Goal: Task Accomplishment & Management: Complete application form

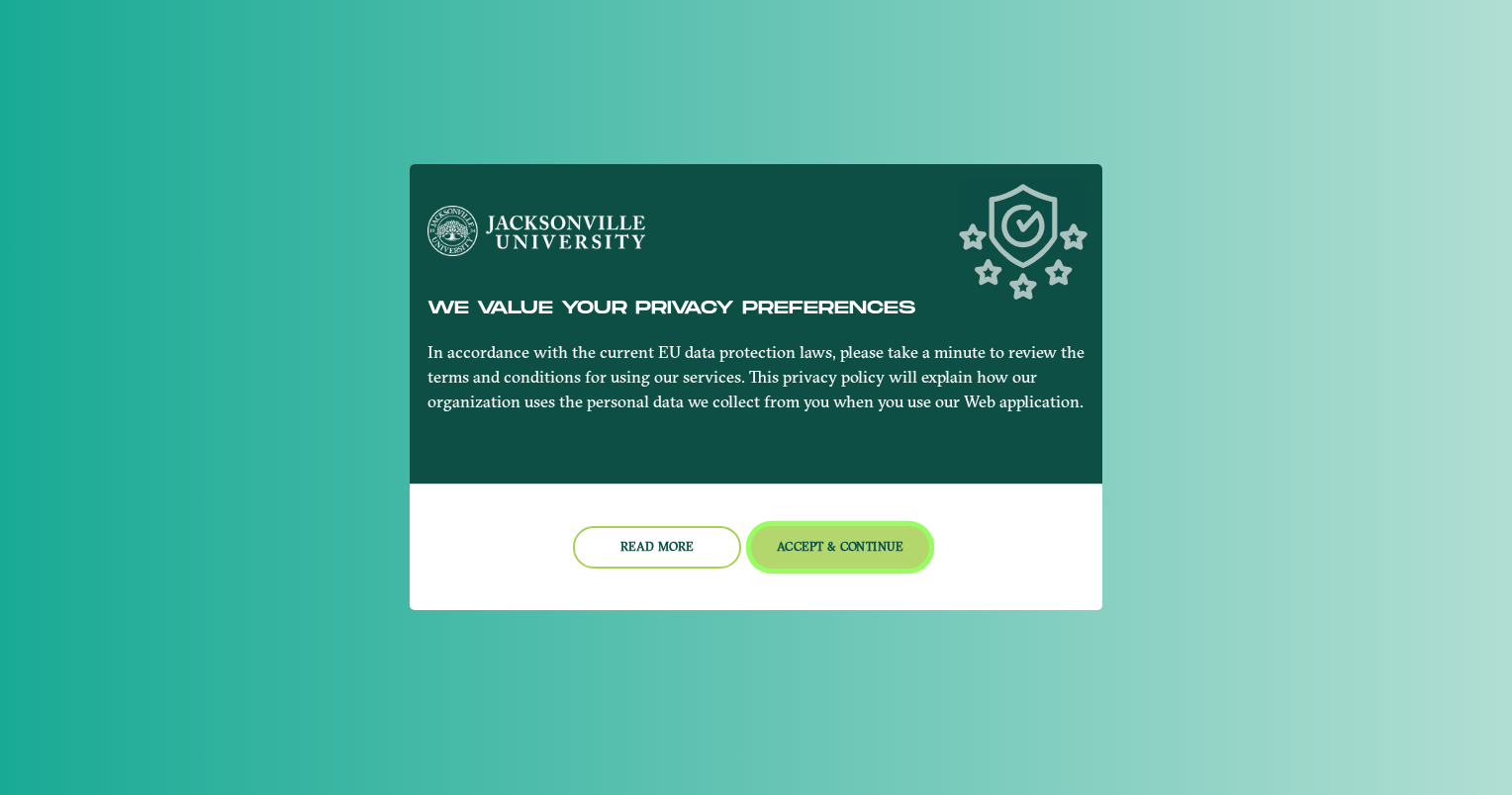
click at [811, 553] on button "Accept & Continue" at bounding box center [841, 548] width 179 height 43
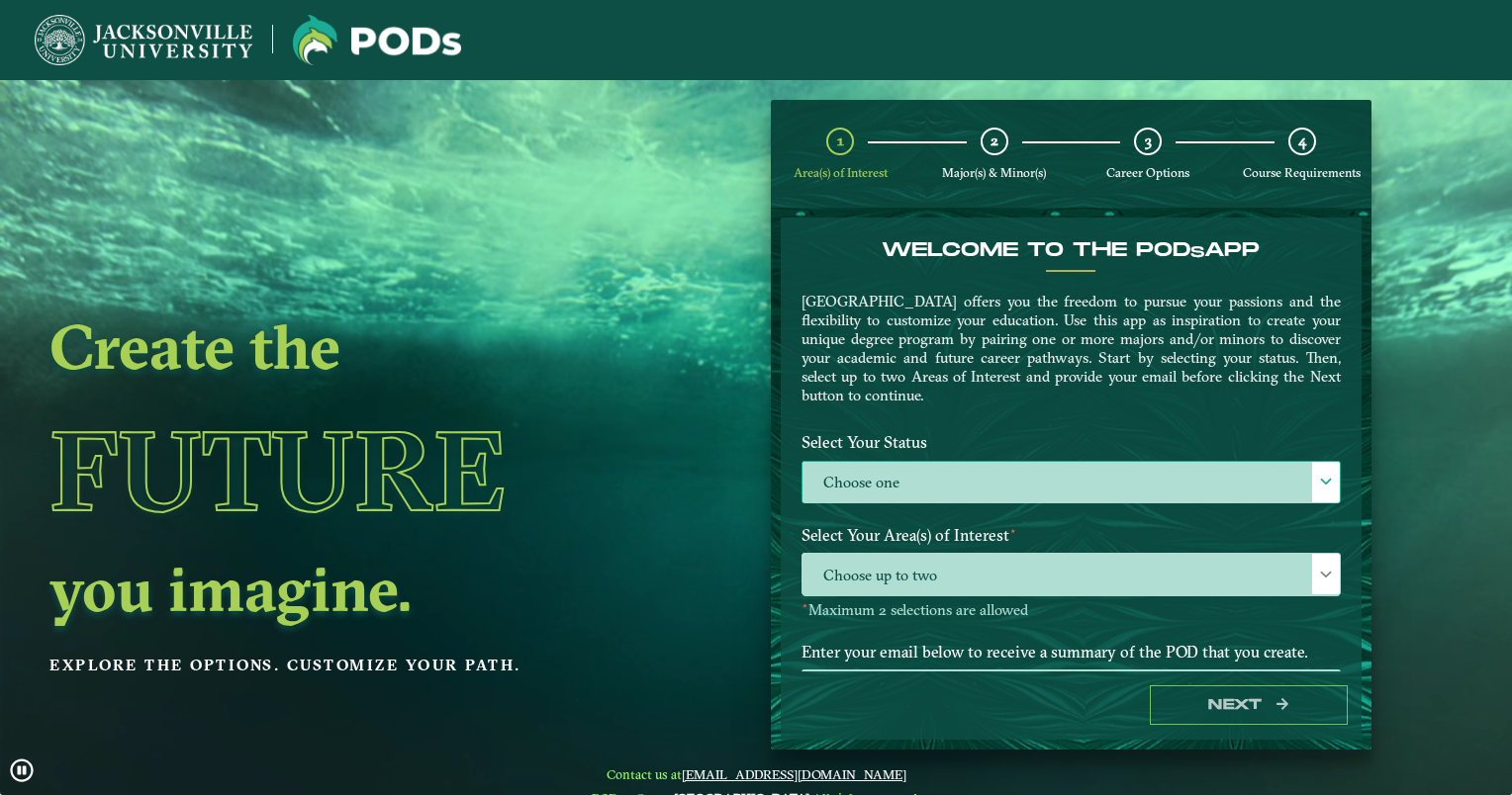
click at [973, 465] on label "Choose one" at bounding box center [1071, 483] width 538 height 43
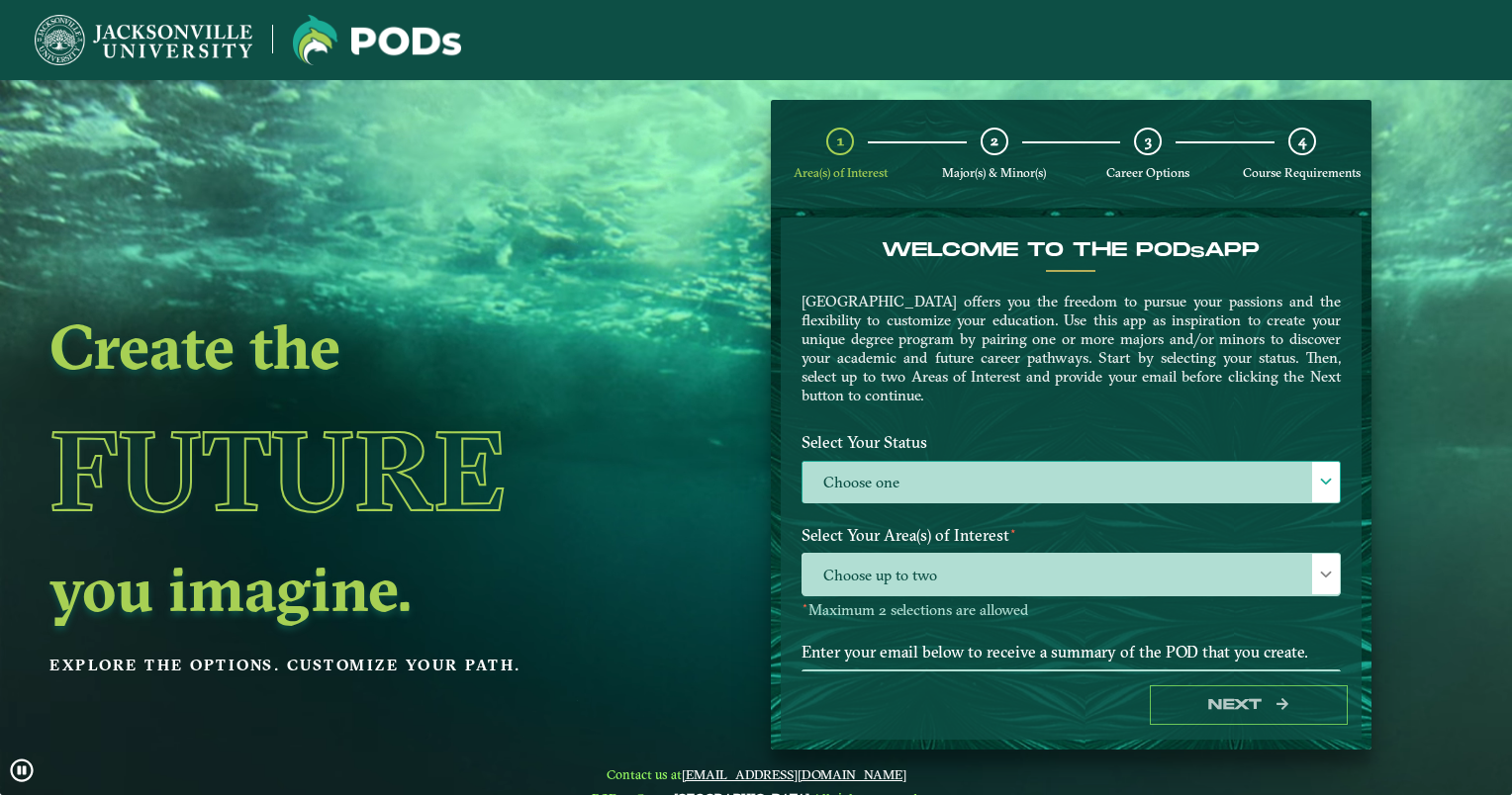
scroll to position [10, 86]
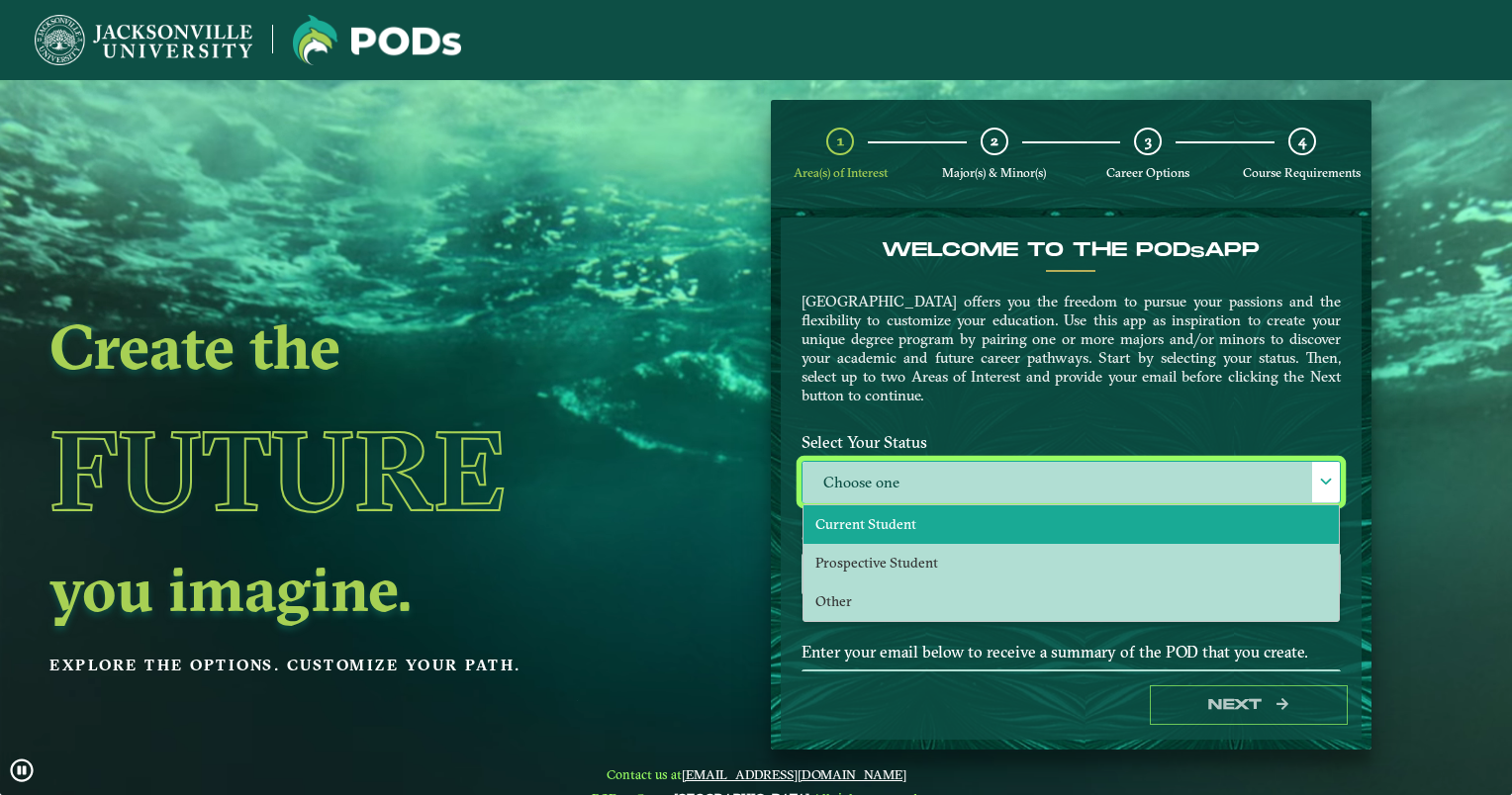
click at [890, 527] on span "Current Student" at bounding box center [866, 525] width 101 height 18
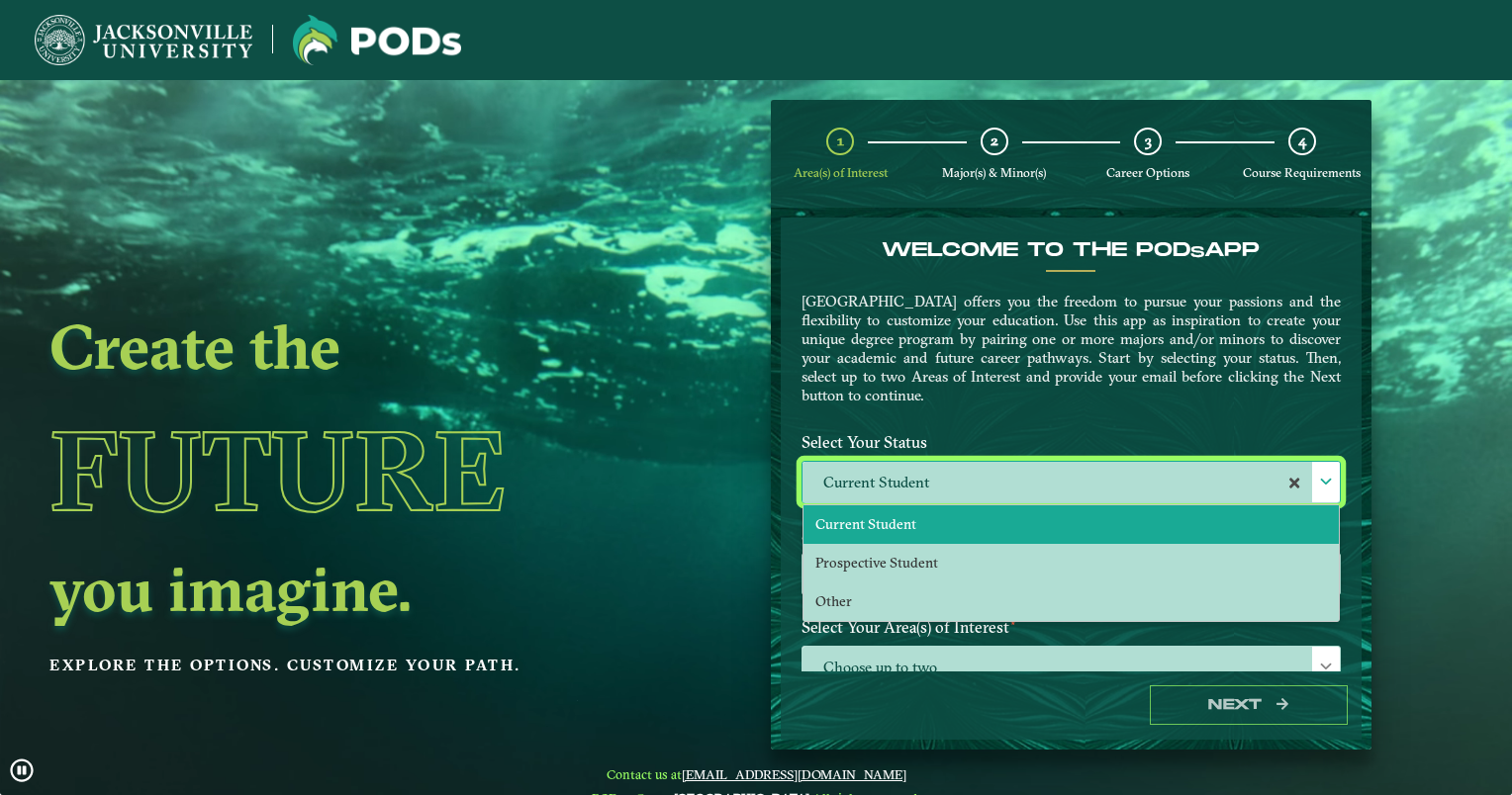
select select "[object Object]"
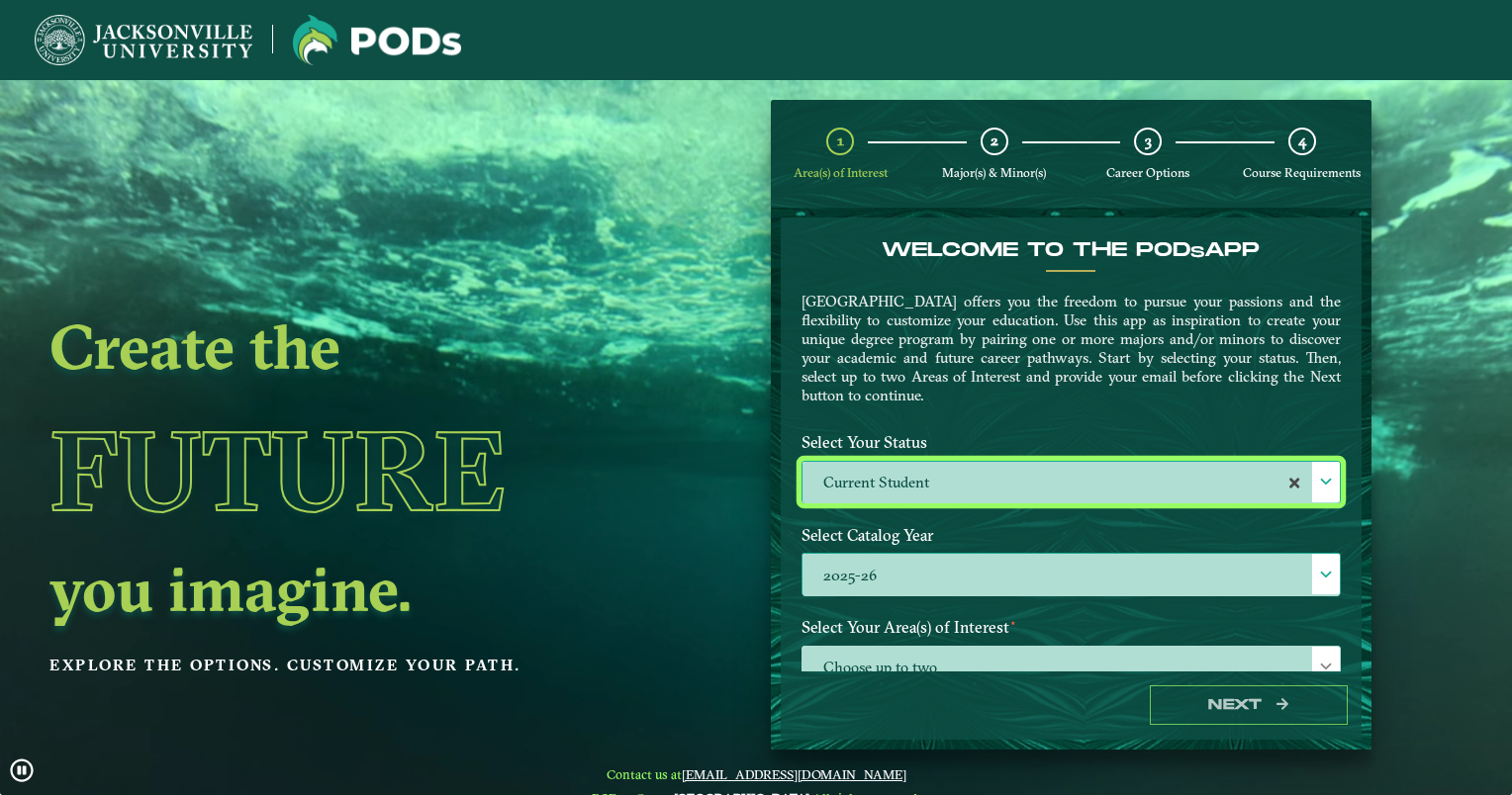
click at [941, 565] on label "2025-26" at bounding box center [1071, 575] width 538 height 43
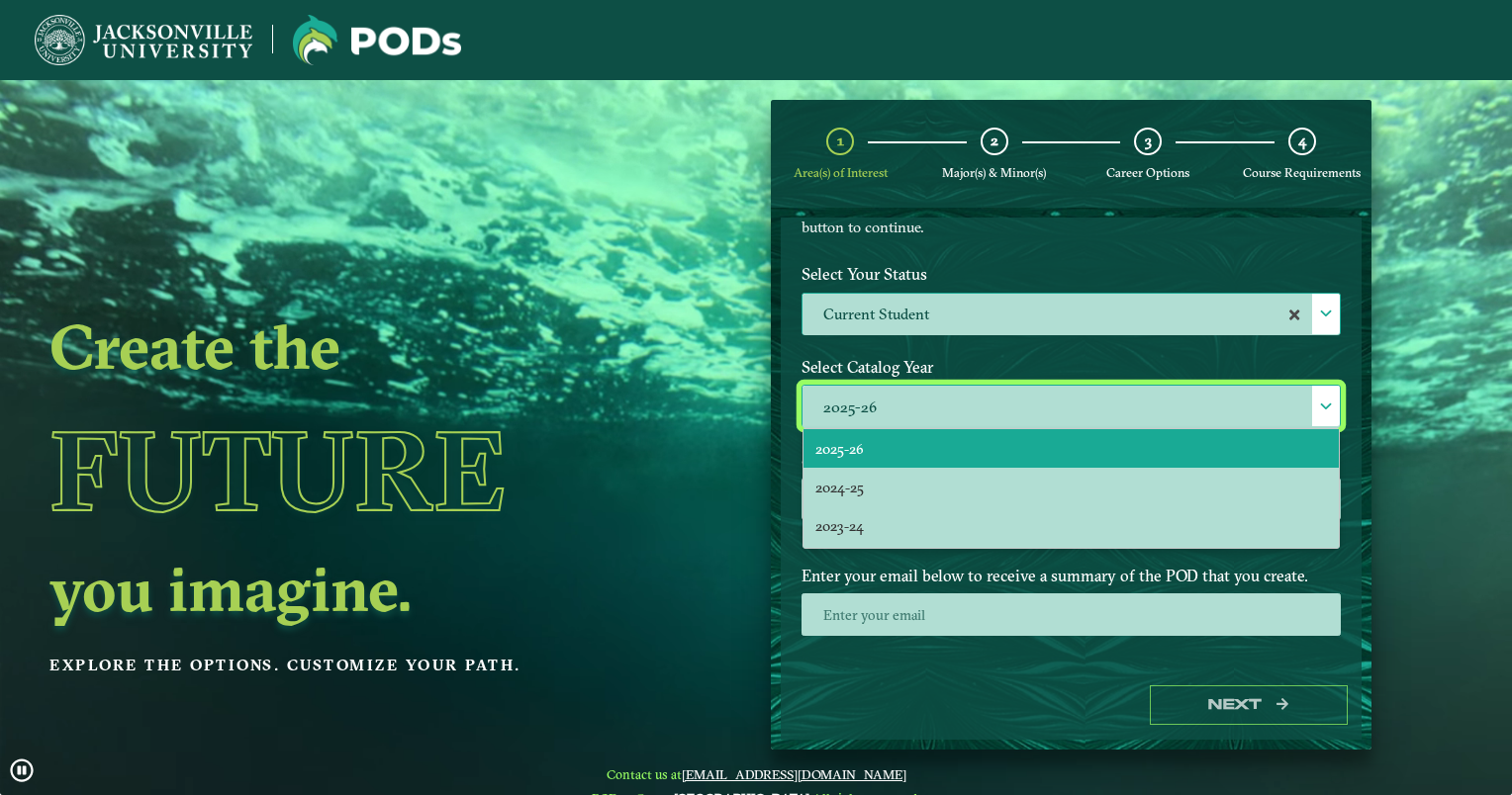
scroll to position [169, 0]
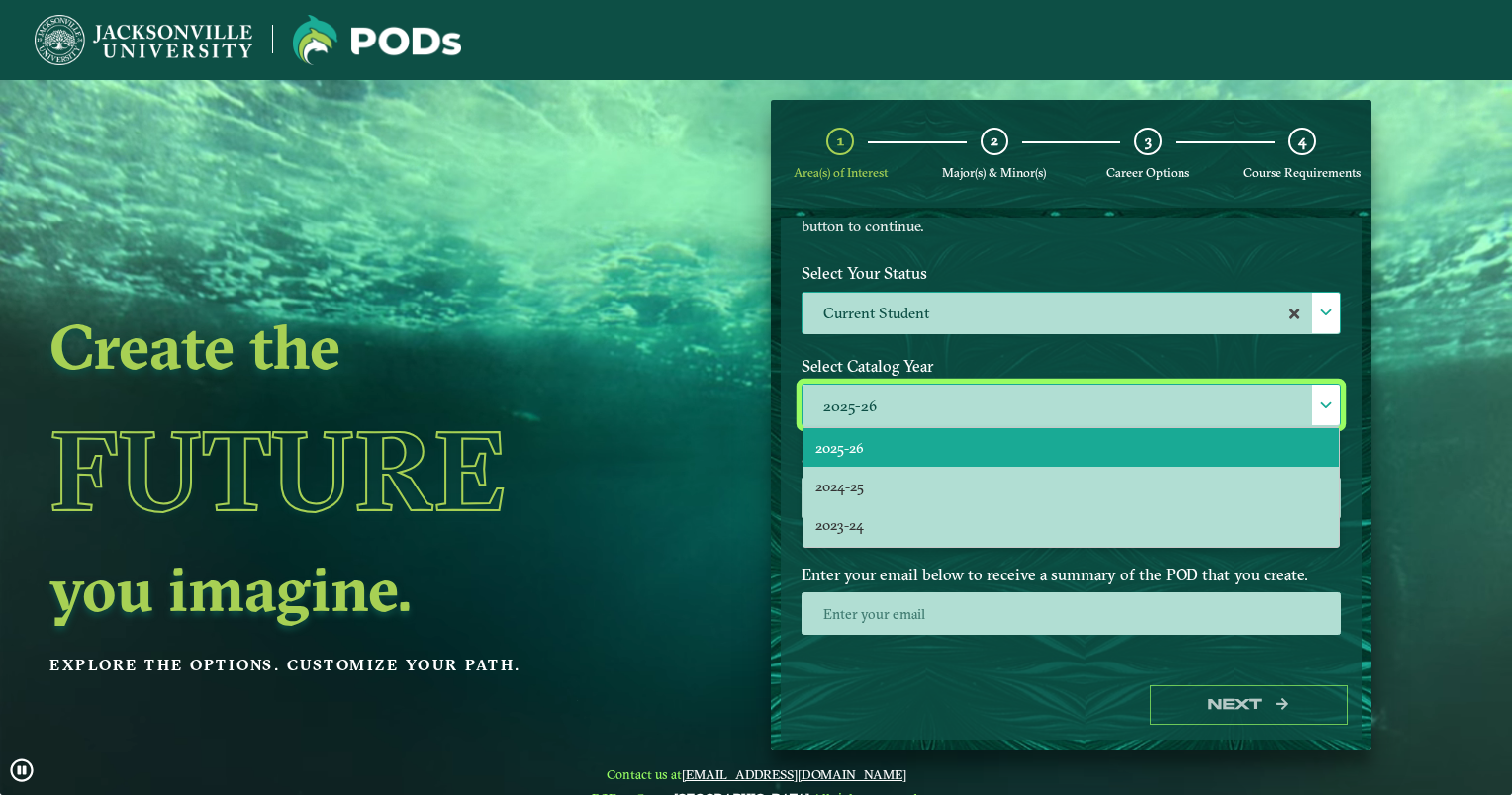
click at [854, 451] on span "2025-26" at bounding box center [839, 448] width 49 height 18
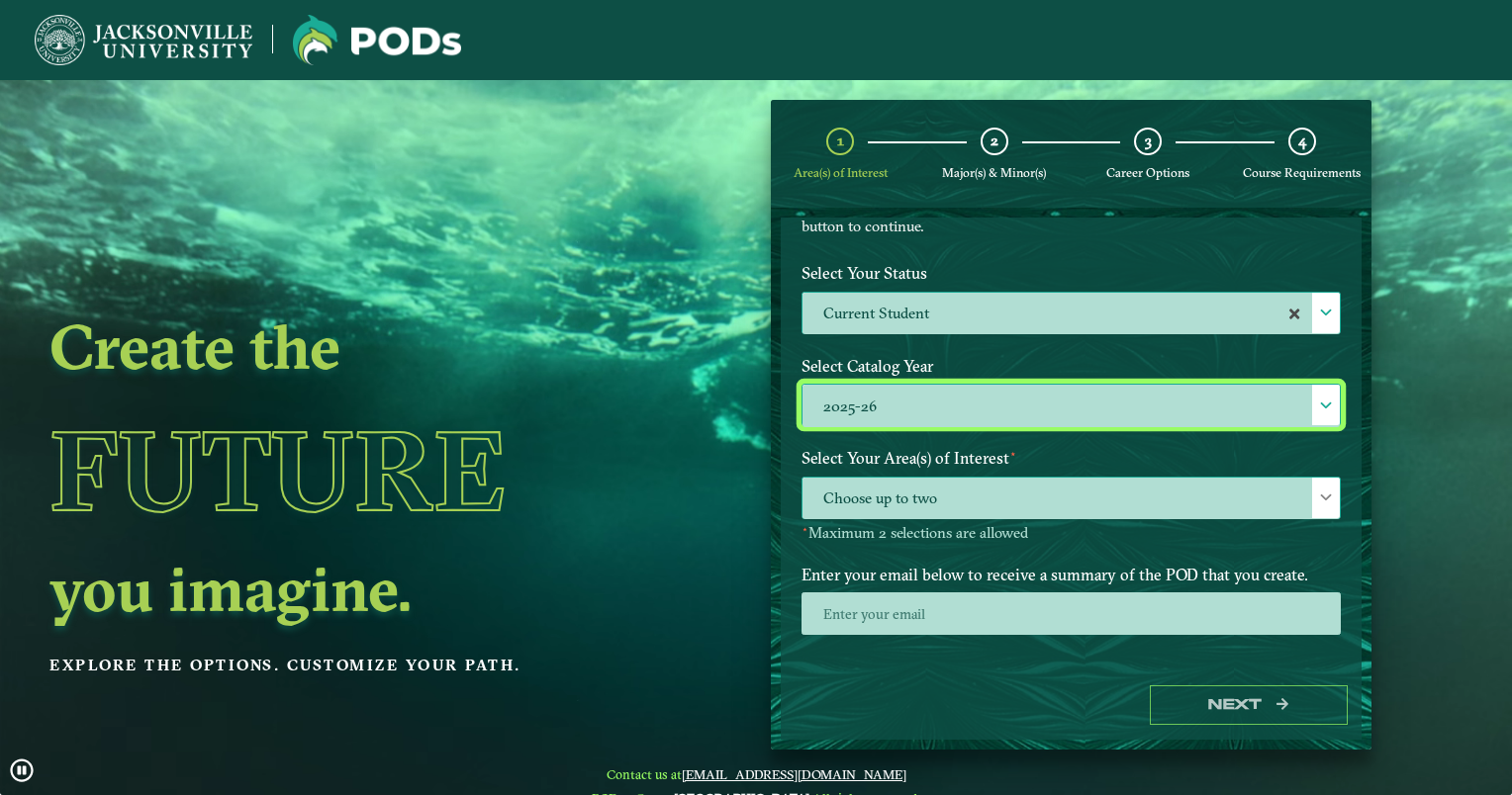
click at [970, 504] on span "Choose up to two" at bounding box center [1071, 499] width 538 height 43
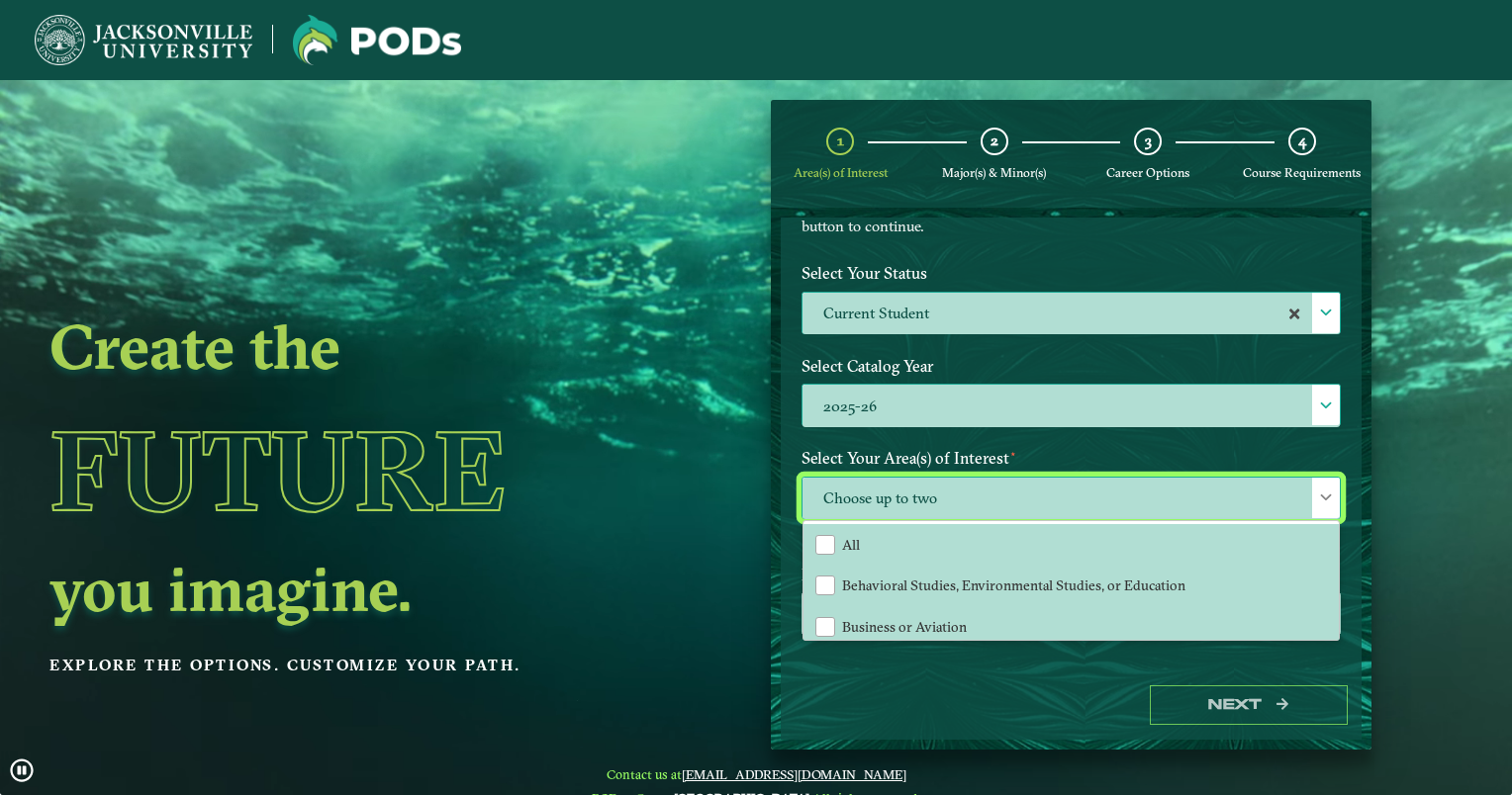
scroll to position [10, 86]
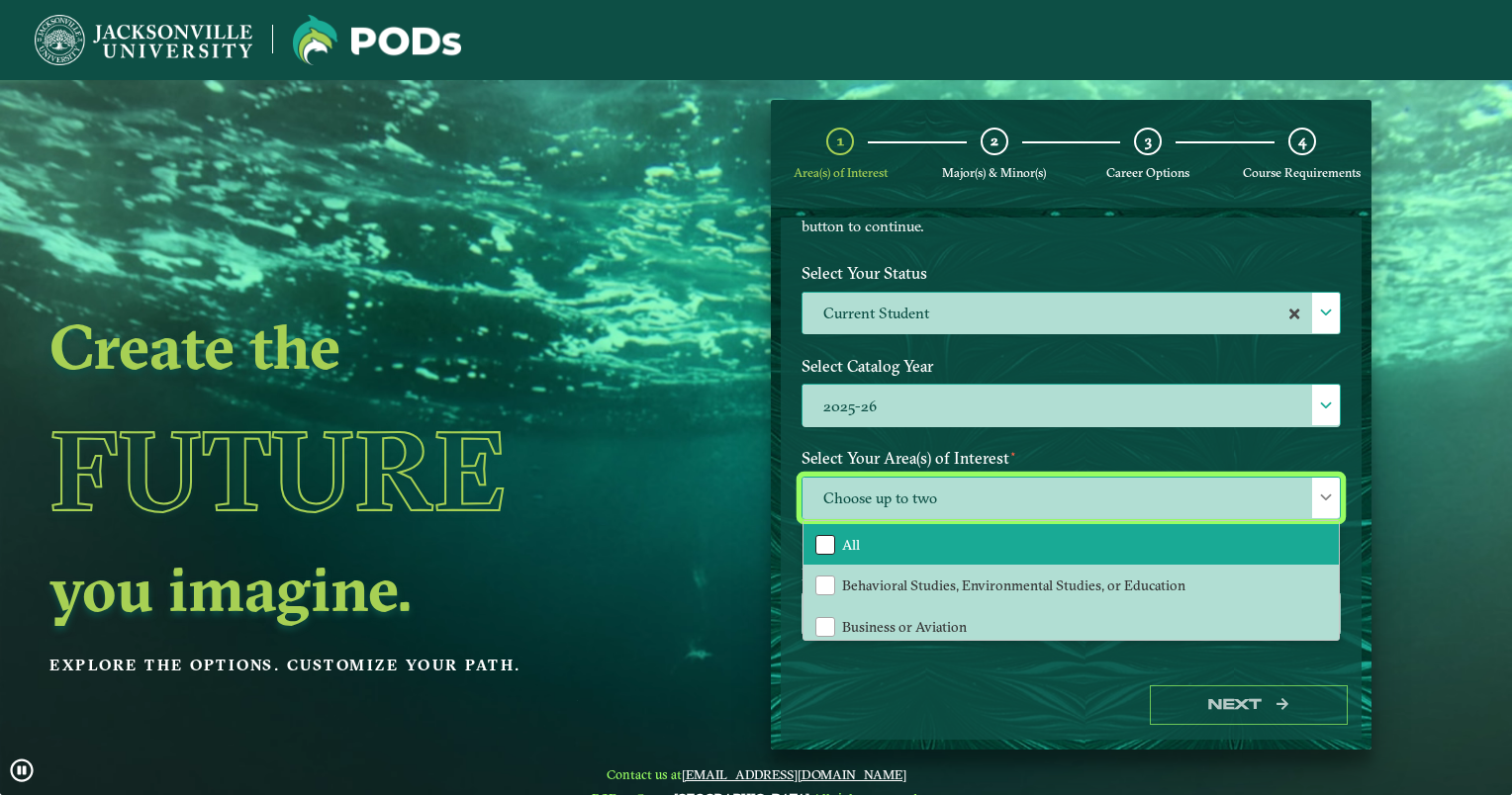
click at [830, 539] on div "All" at bounding box center [825, 546] width 20 height 20
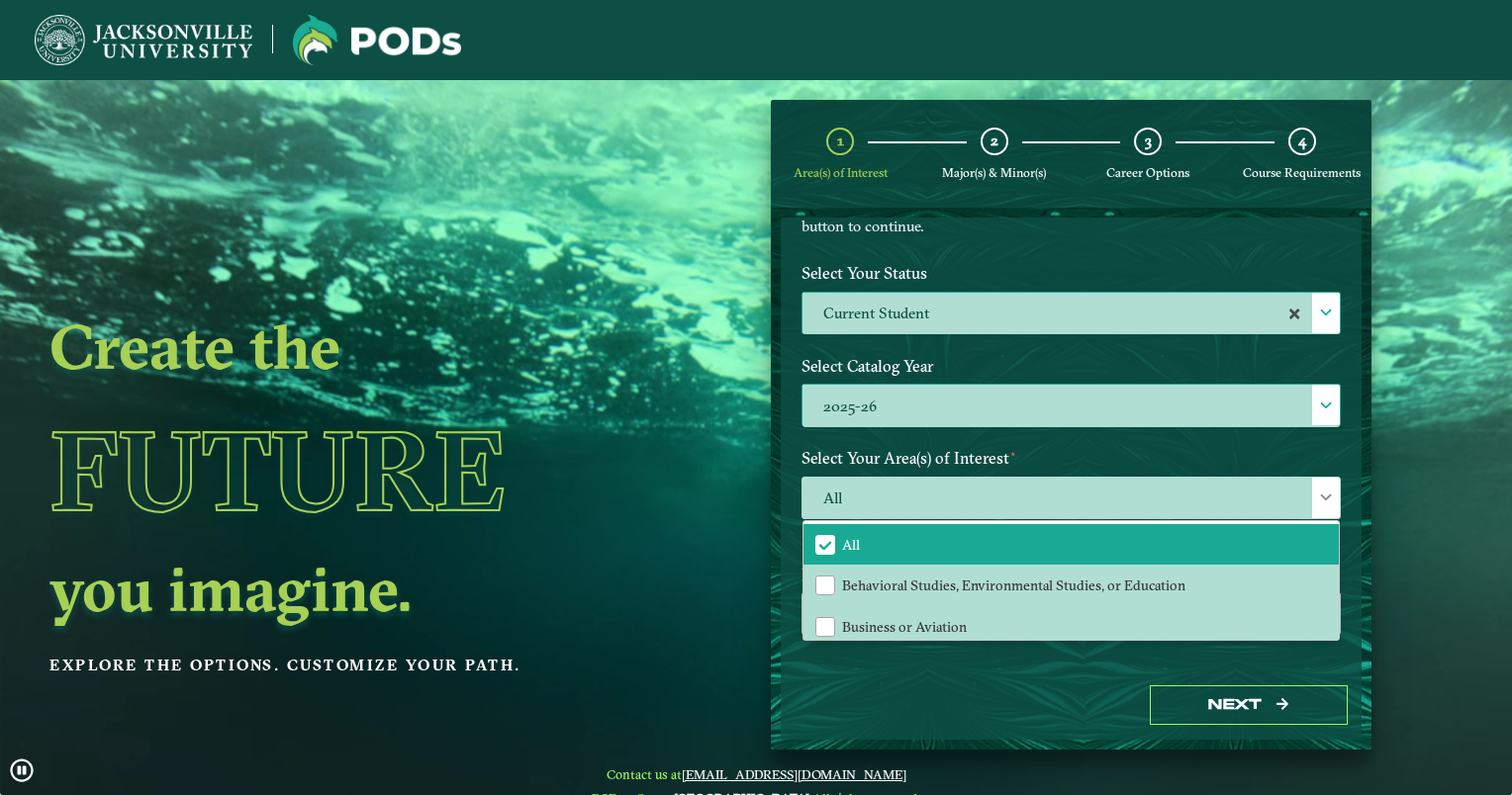
click at [1085, 427] on div "Select Catalog Year 2025-26 2025-26" at bounding box center [1072, 395] width 569 height 93
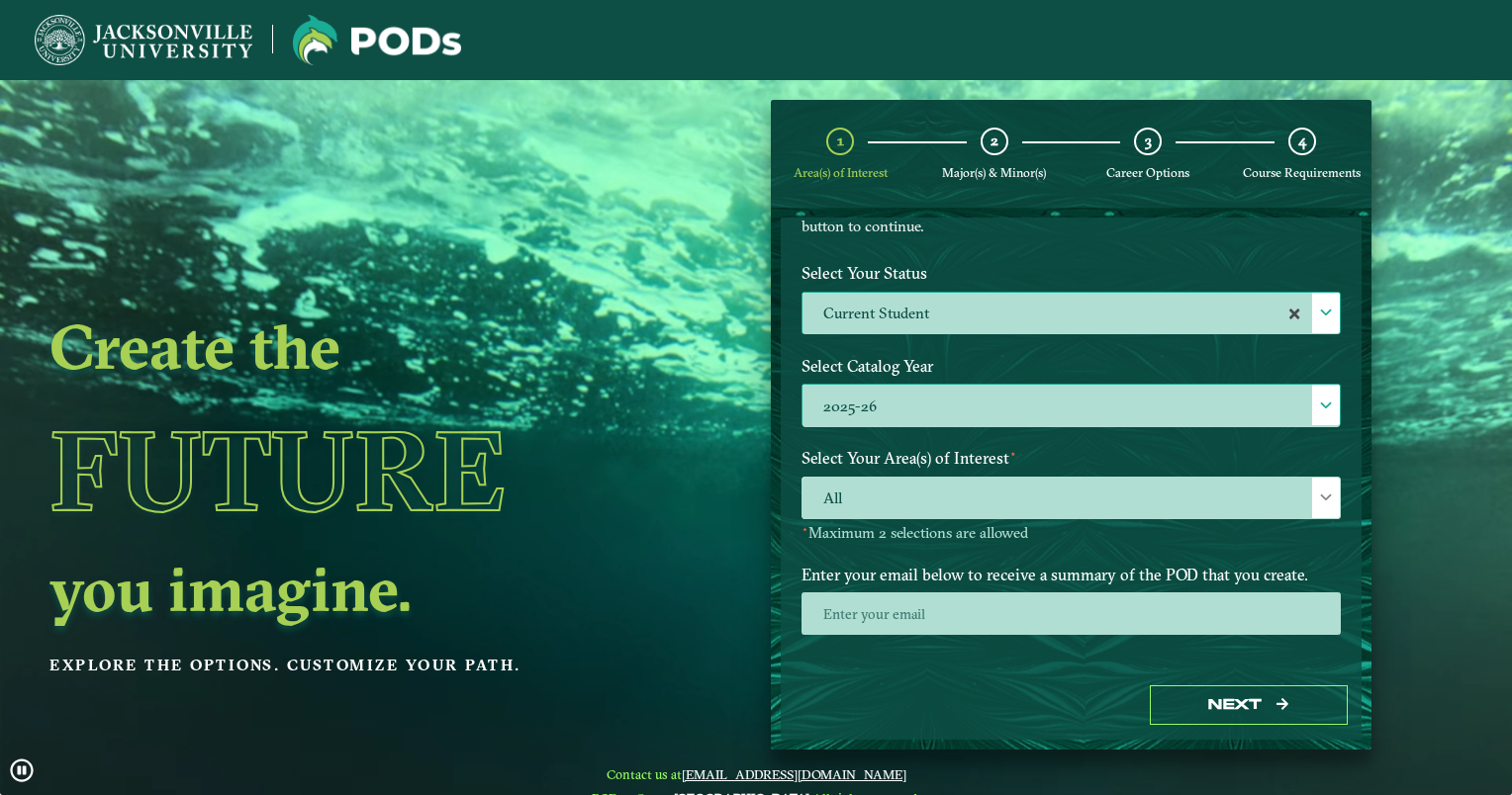
scroll to position [178, 0]
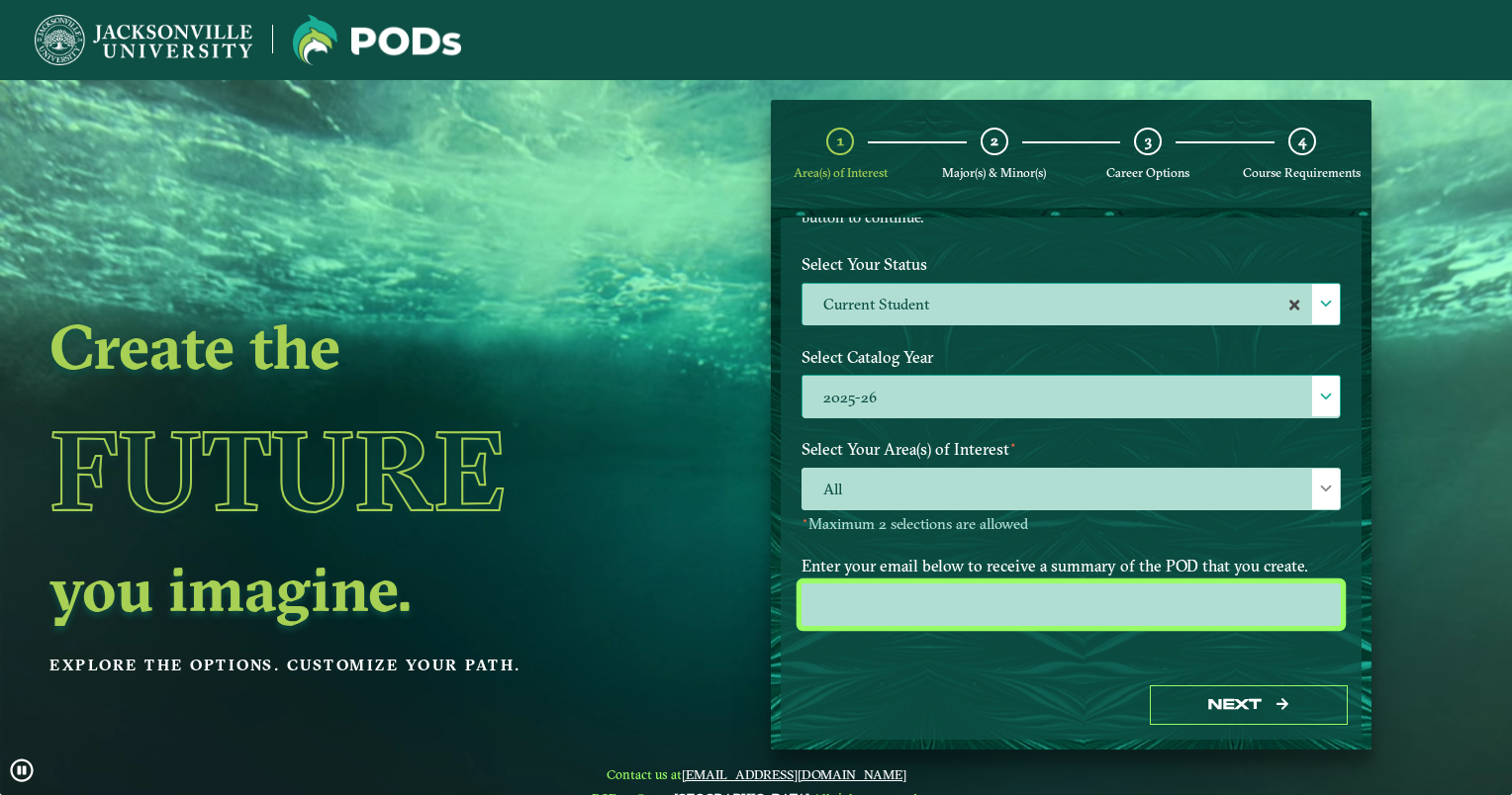
click at [981, 597] on input "email" at bounding box center [1071, 604] width 540 height 43
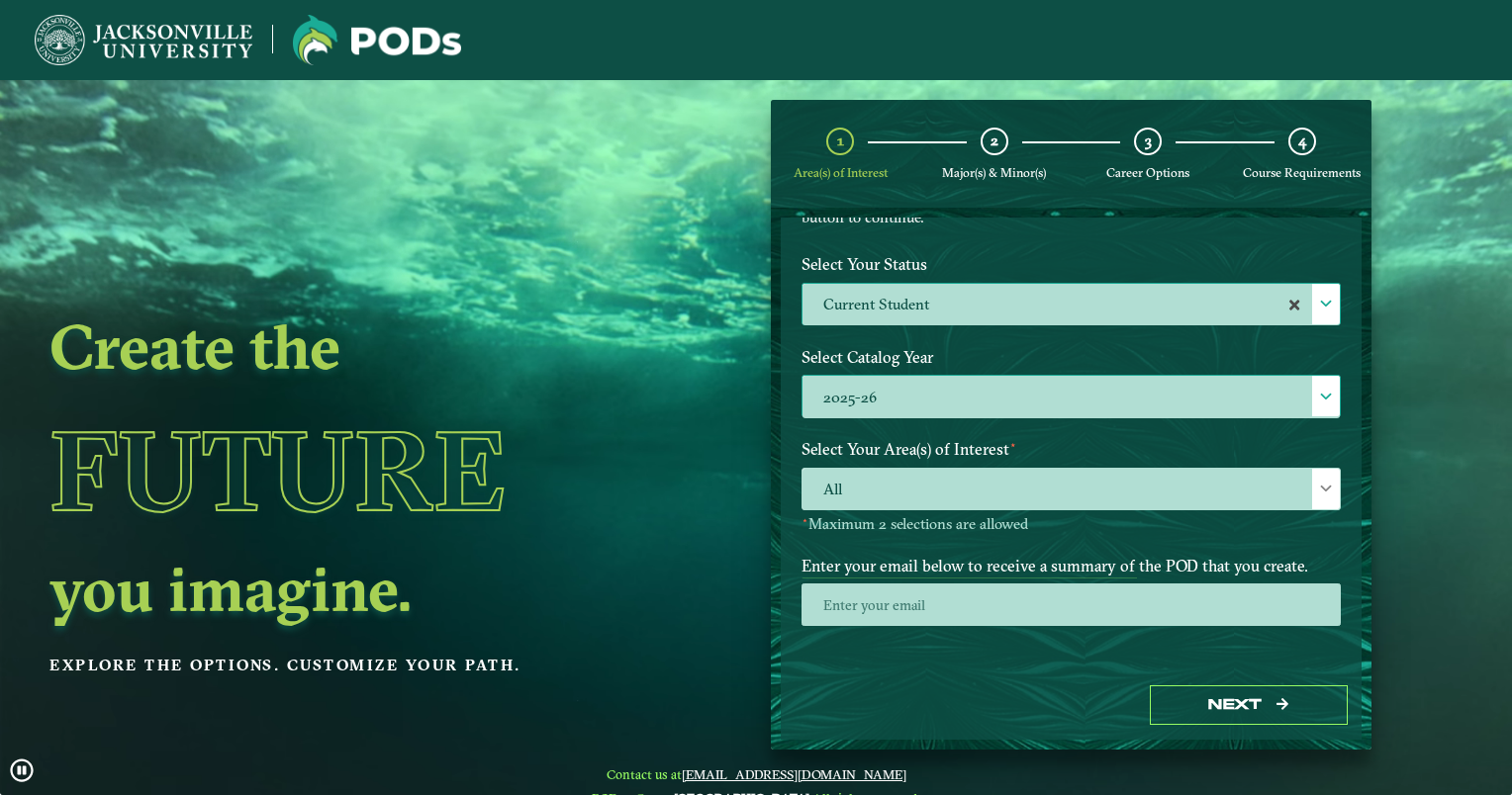
click at [1097, 669] on div "Welcome to the POD s app [GEOGRAPHIC_DATA] offers you the freedom to pursue you…" at bounding box center [1072, 444] width 581 height 453
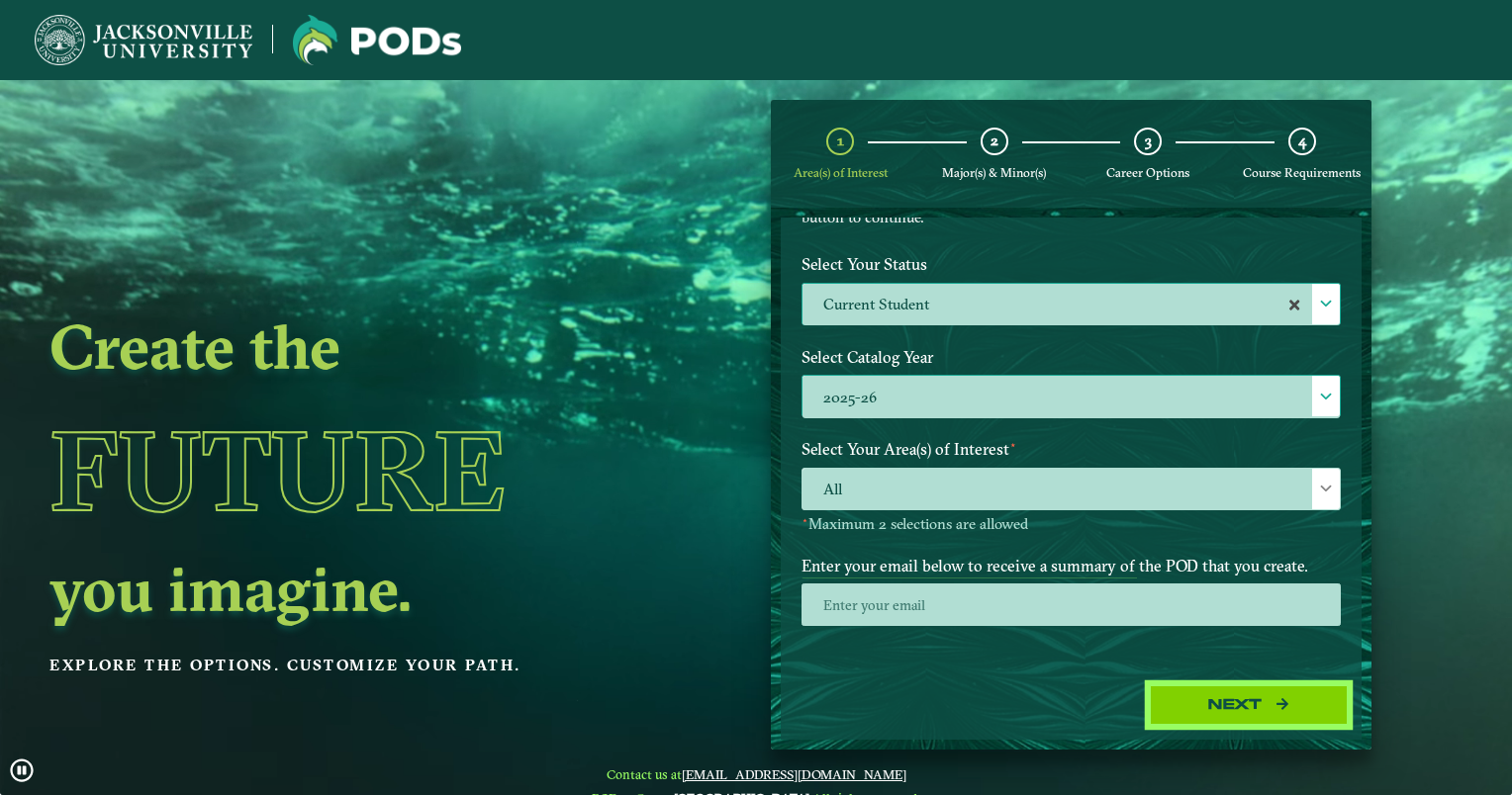
click at [1220, 699] on button "Next" at bounding box center [1249, 706] width 198 height 41
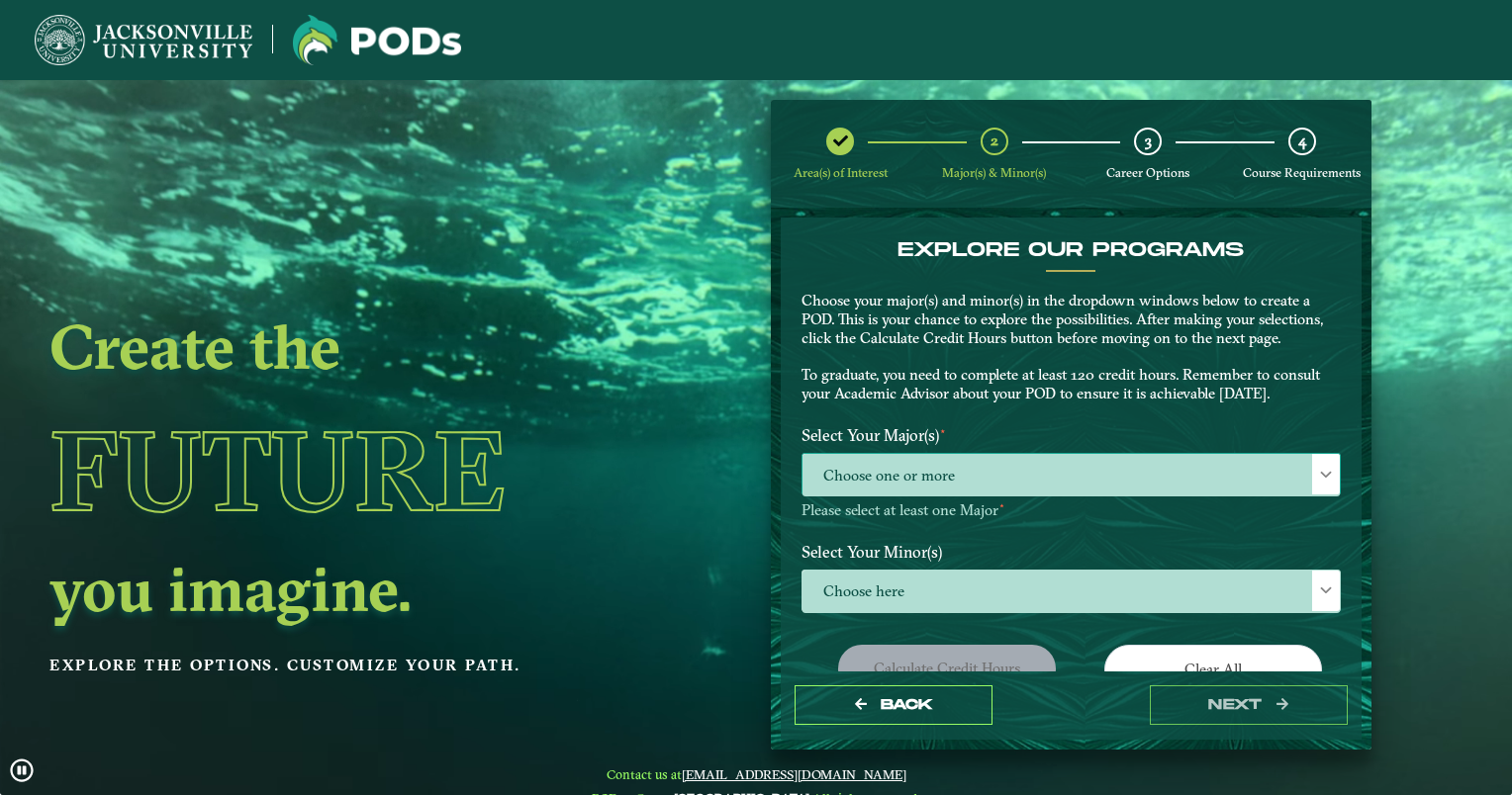
click at [985, 475] on span "Choose one or more" at bounding box center [1071, 475] width 538 height 43
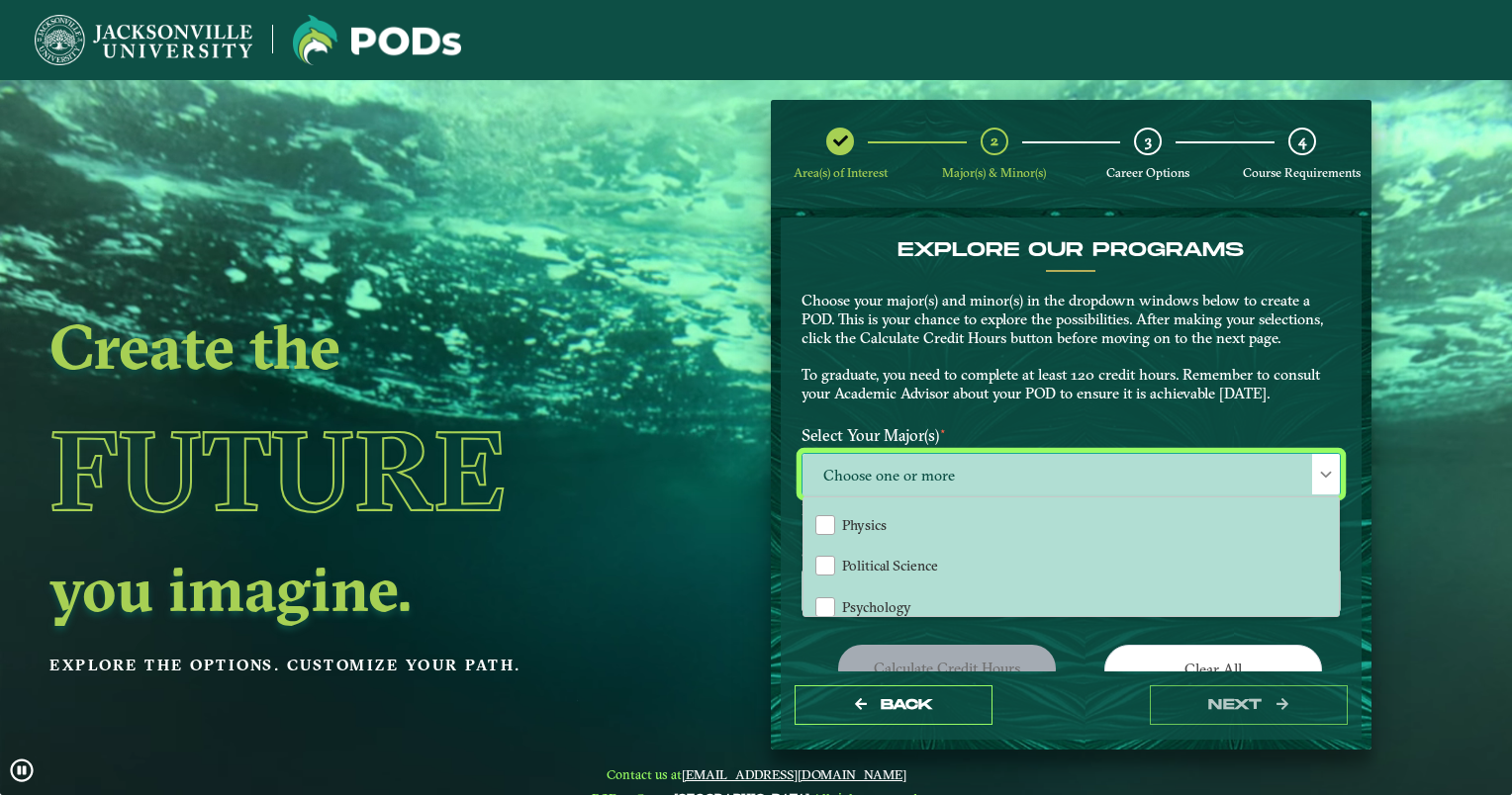
scroll to position [1338, 0]
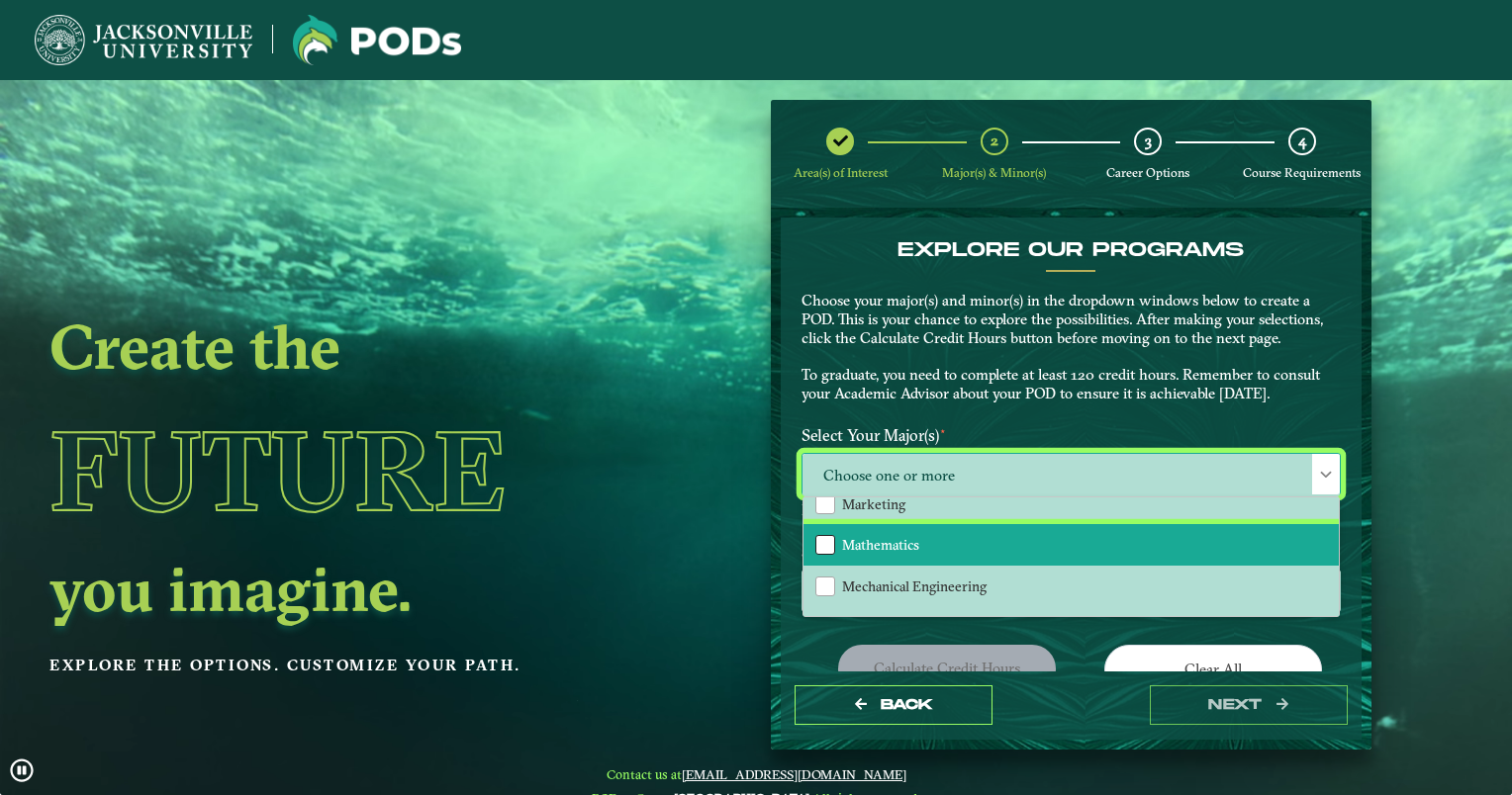
click at [823, 536] on div "Mathematics" at bounding box center [825, 546] width 20 height 20
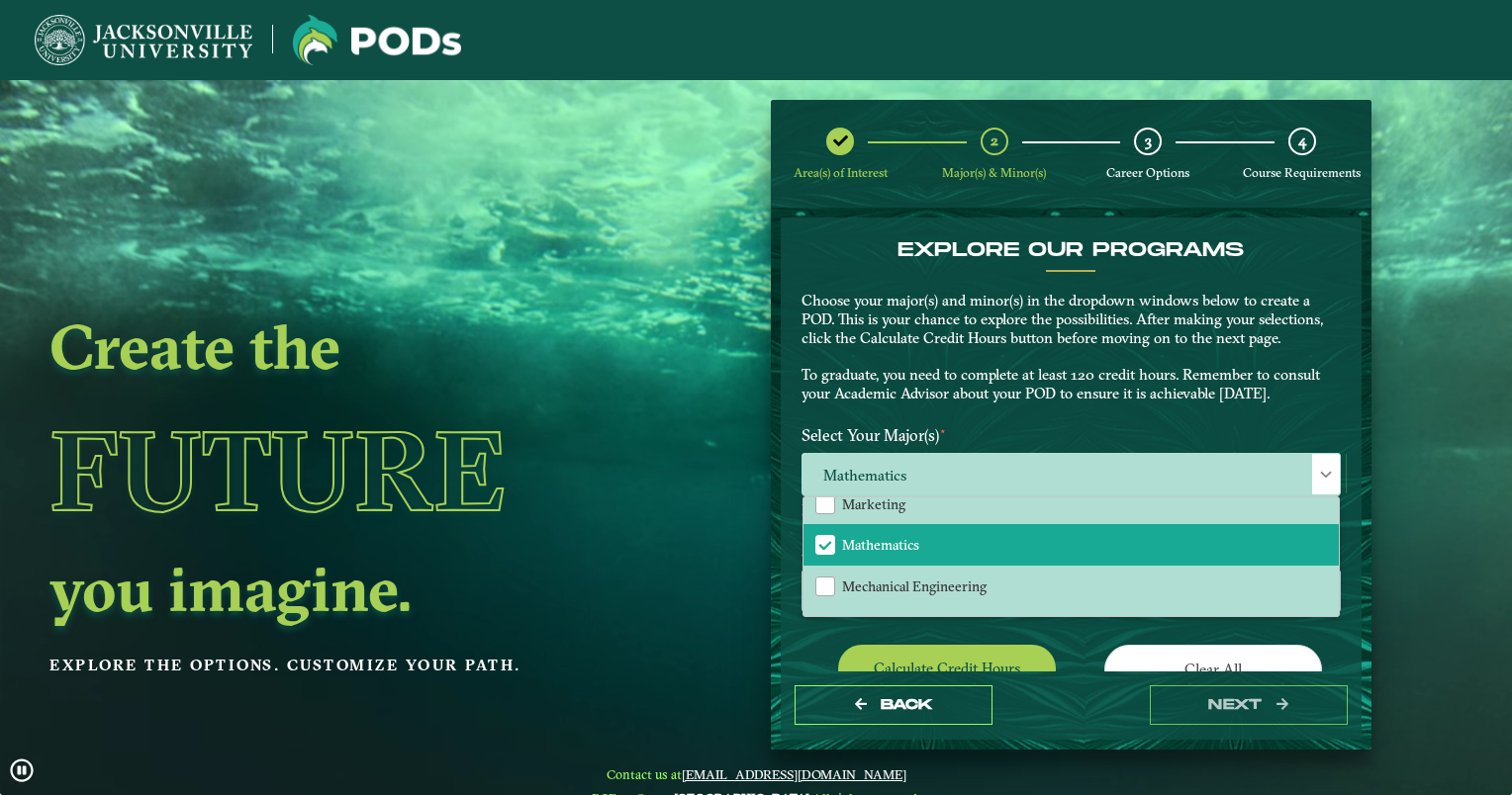
click at [1022, 415] on div "EXPLORE OUR PROGRAMS Choose your major(s) and minor(s) in the dropdown windows …" at bounding box center [1072, 328] width 569 height 179
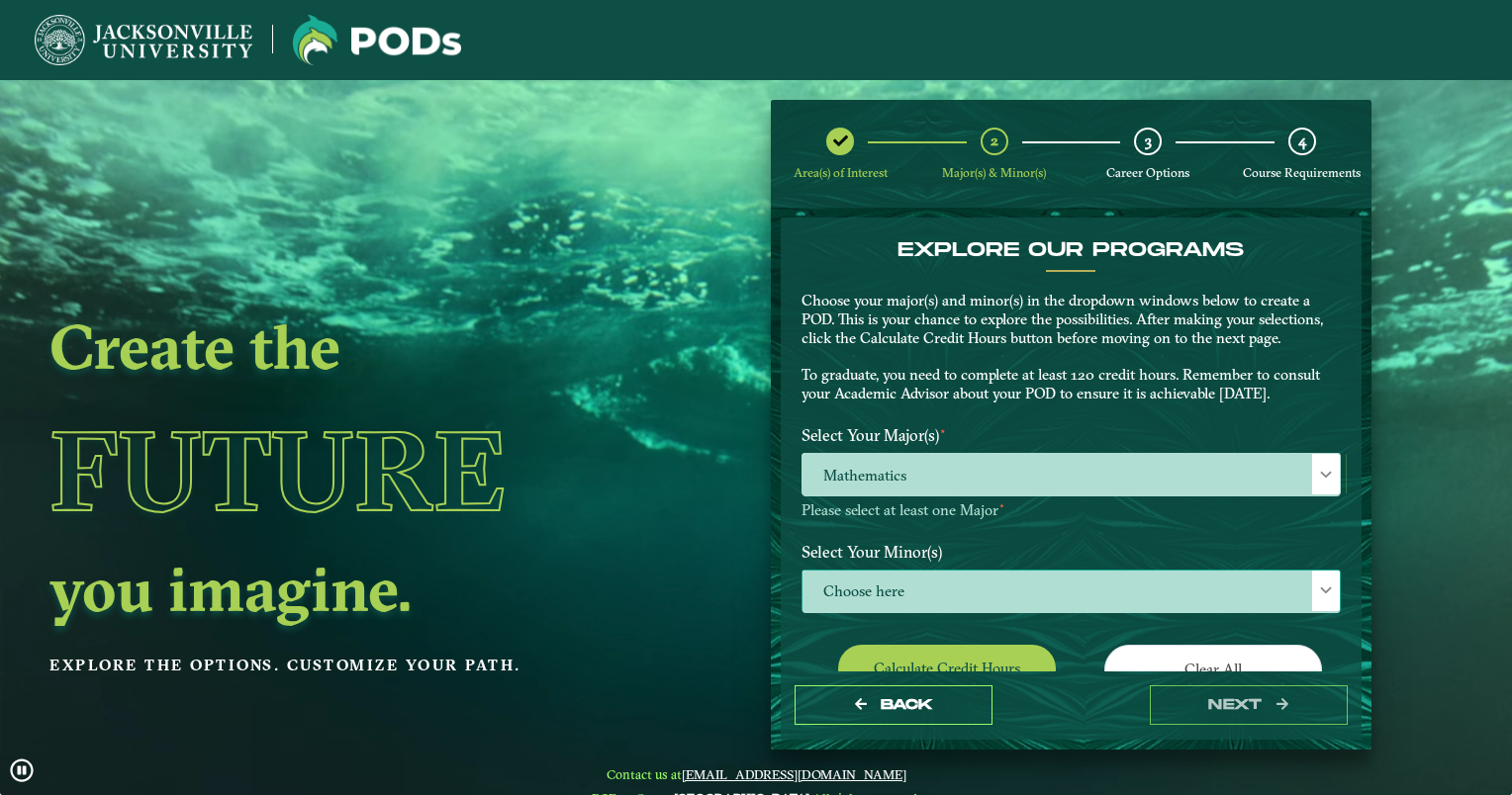
click at [931, 585] on span "Choose here" at bounding box center [1071, 591] width 538 height 43
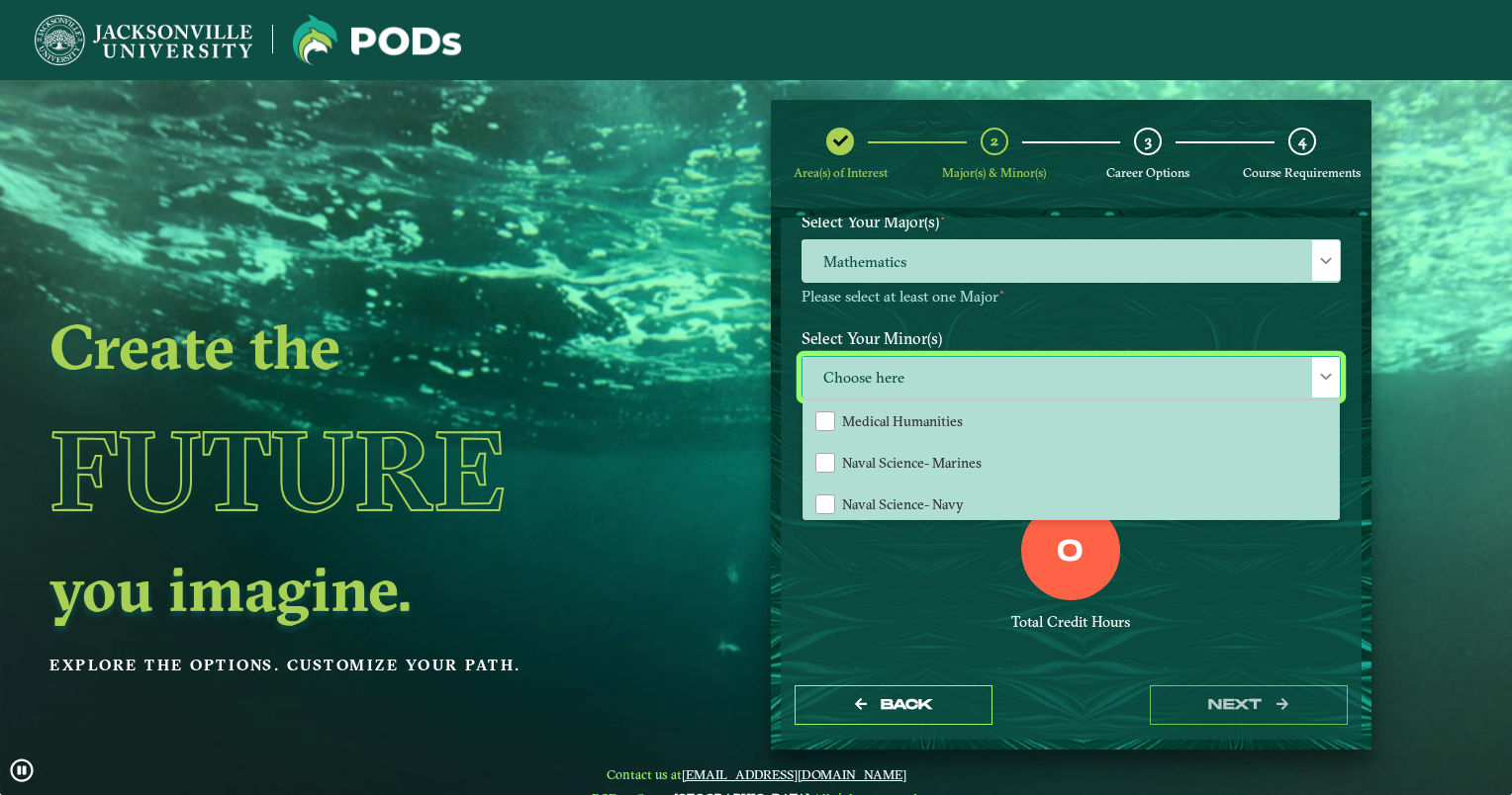
scroll to position [1494, 0]
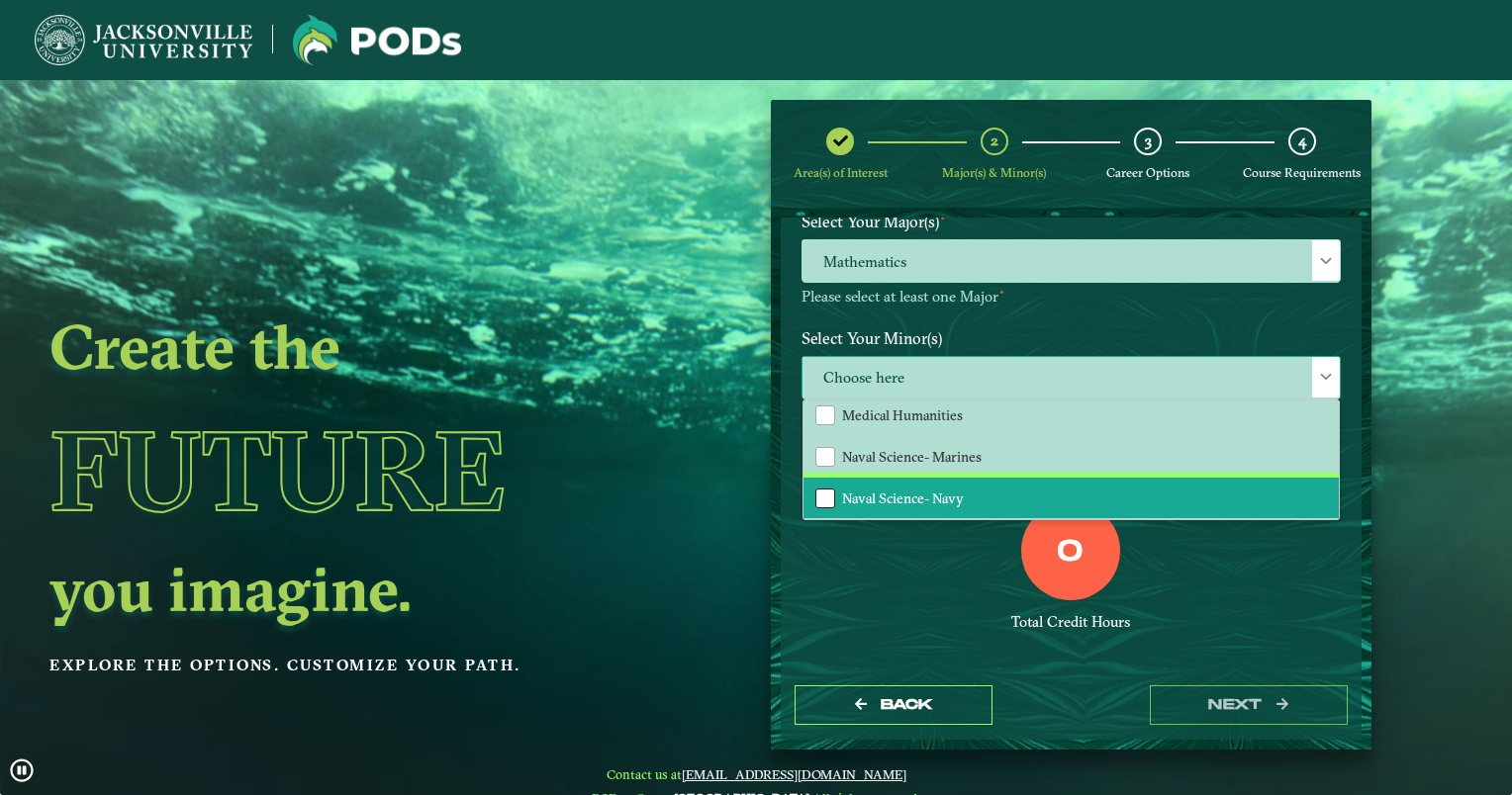
click at [831, 489] on div "Naval Science- Navy" at bounding box center [825, 499] width 20 height 20
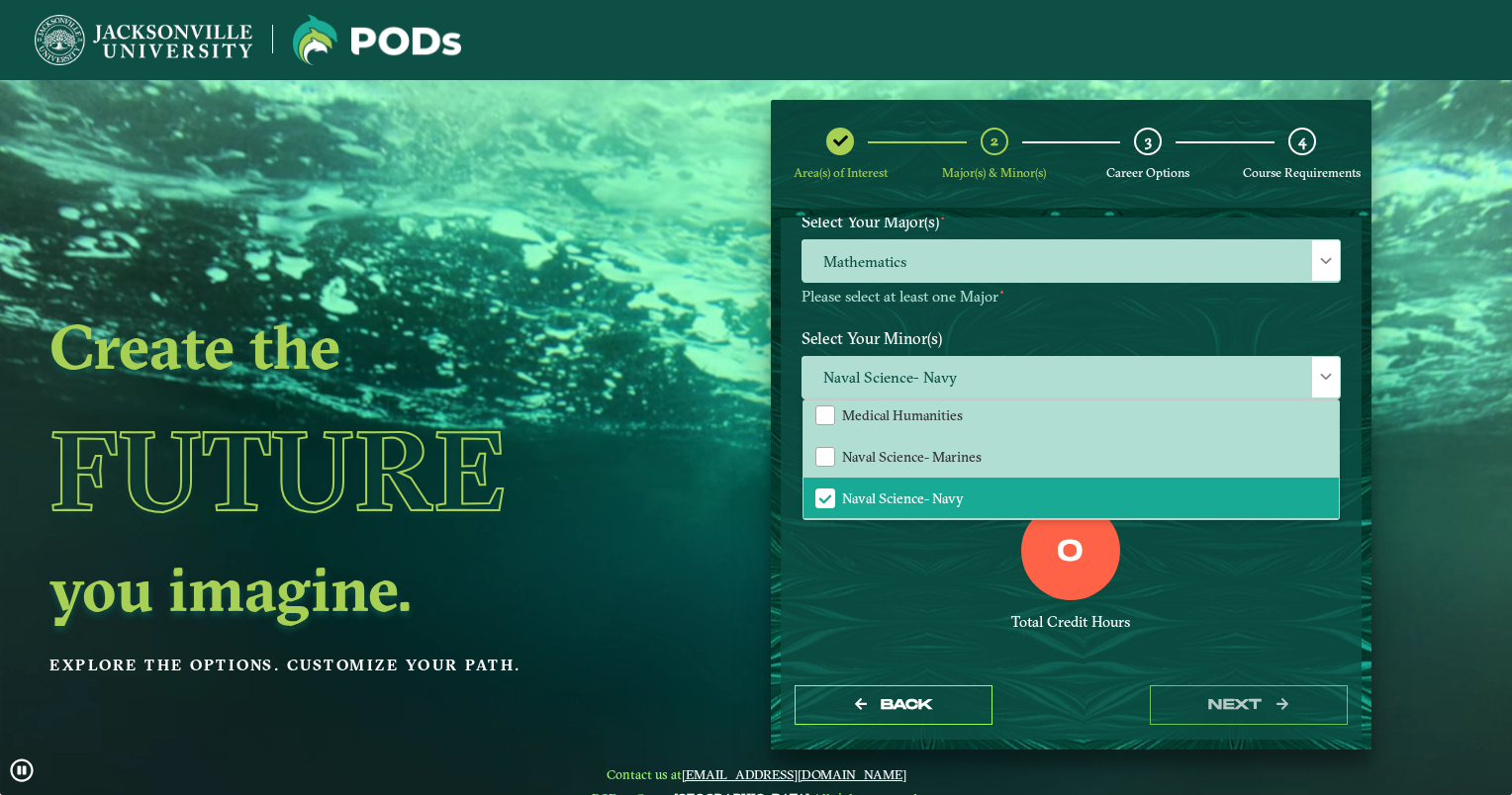
click at [1229, 610] on div "0 Total Credit Hours" at bounding box center [1072, 585] width 569 height 168
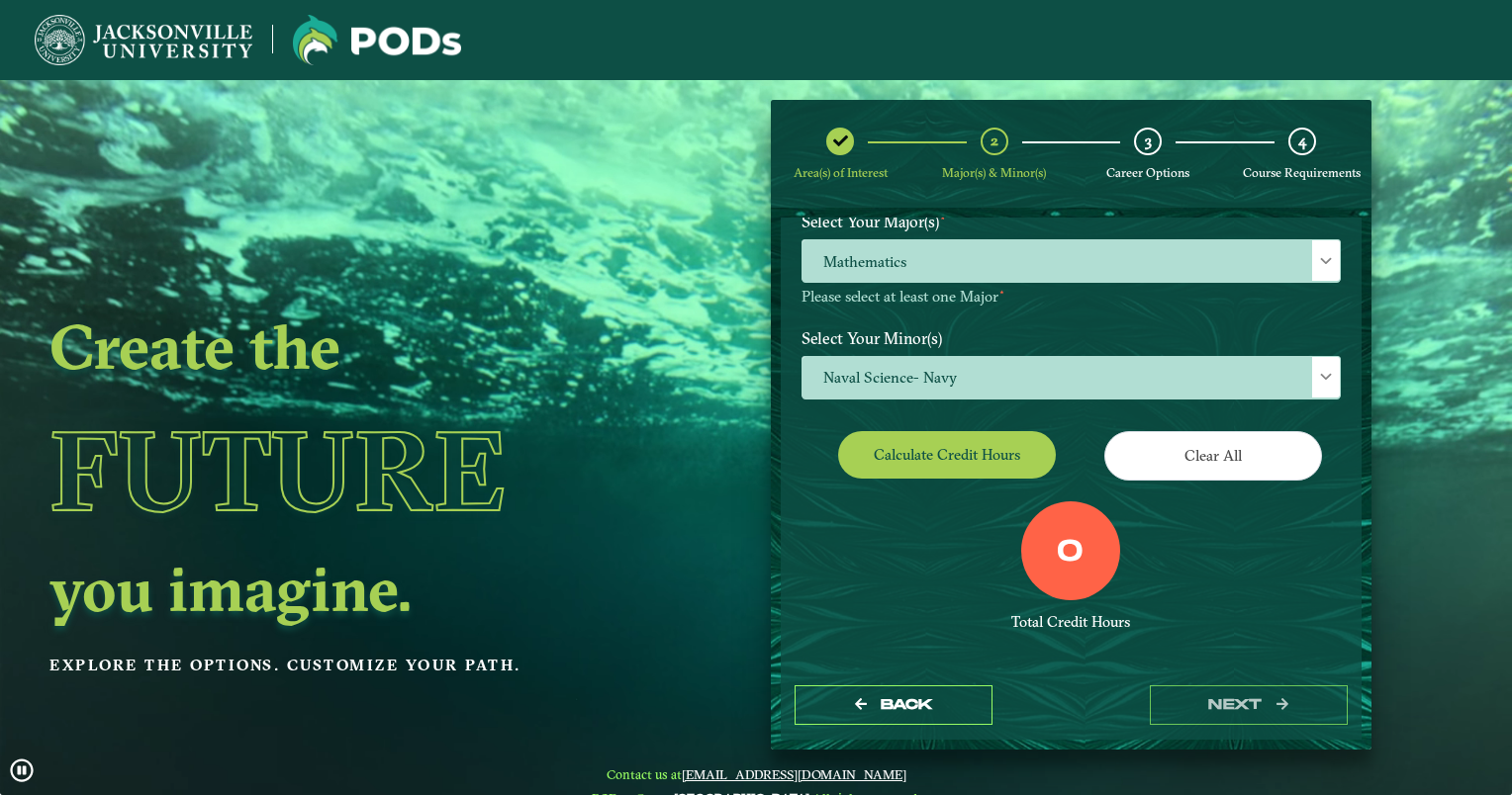
click at [1057, 547] on label "0" at bounding box center [1070, 554] width 27 height 38
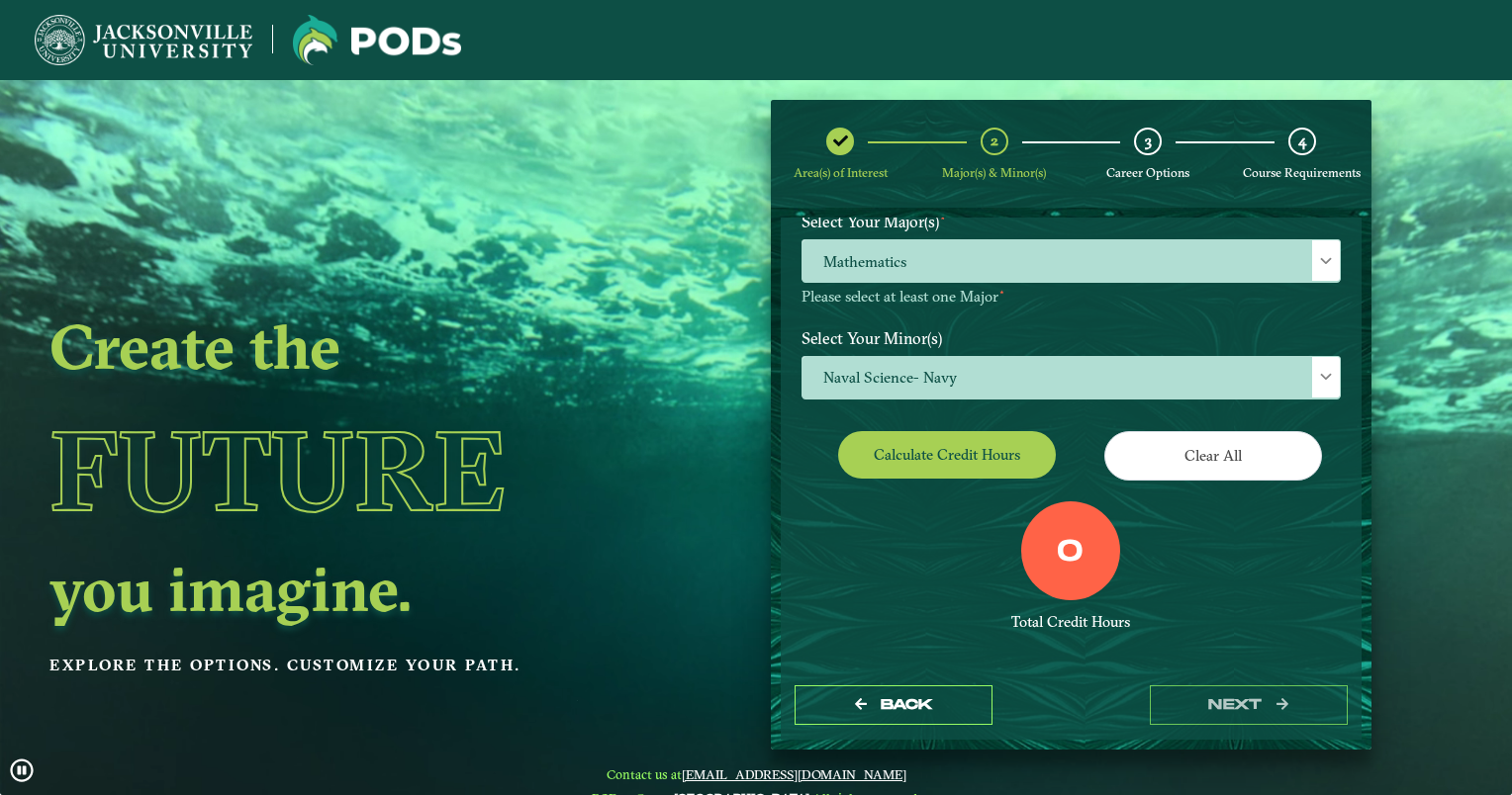
click at [1074, 552] on label "0" at bounding box center [1070, 554] width 27 height 38
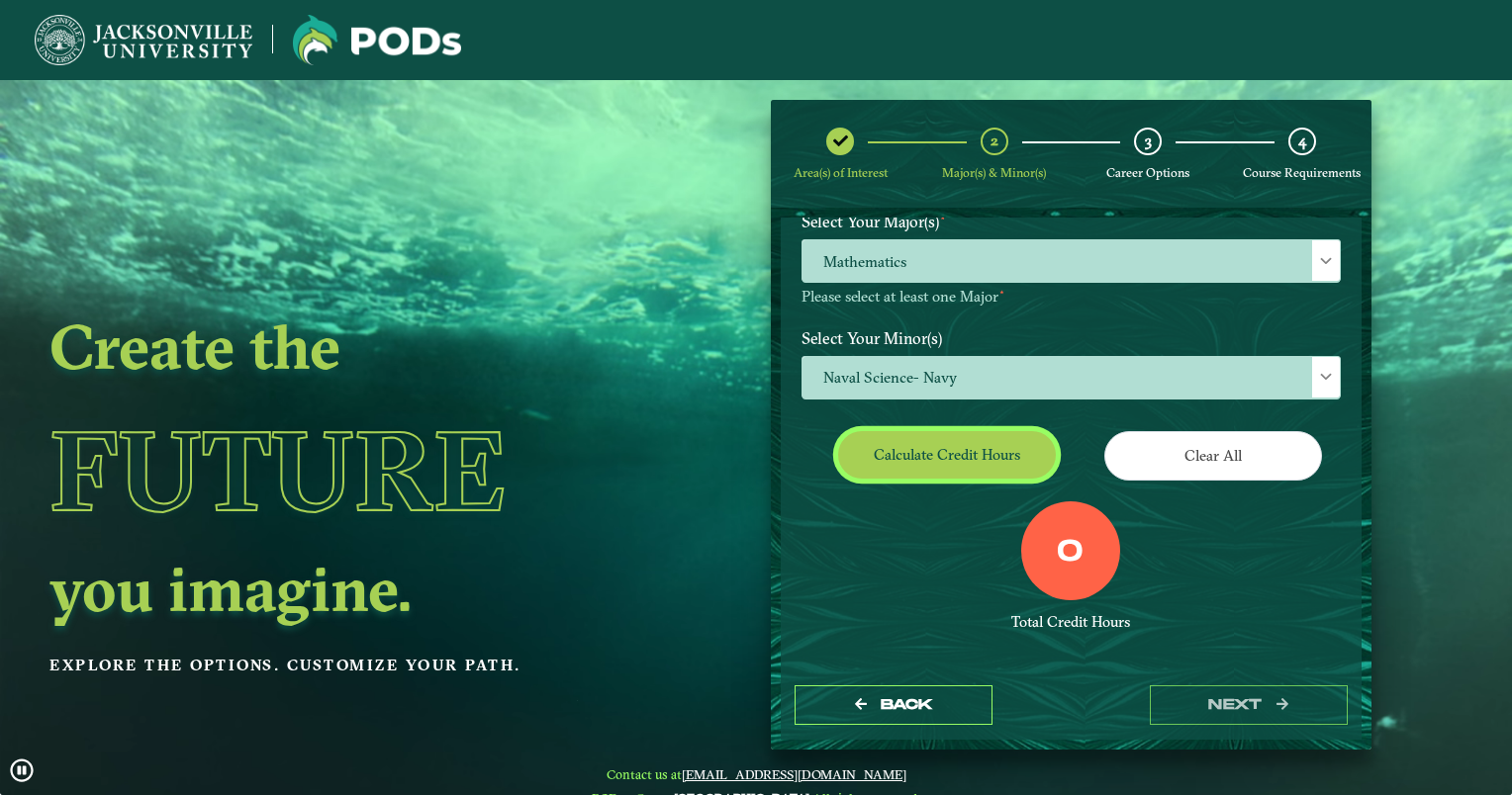
click at [965, 463] on button "Calculate credit hours" at bounding box center [946, 454] width 218 height 47
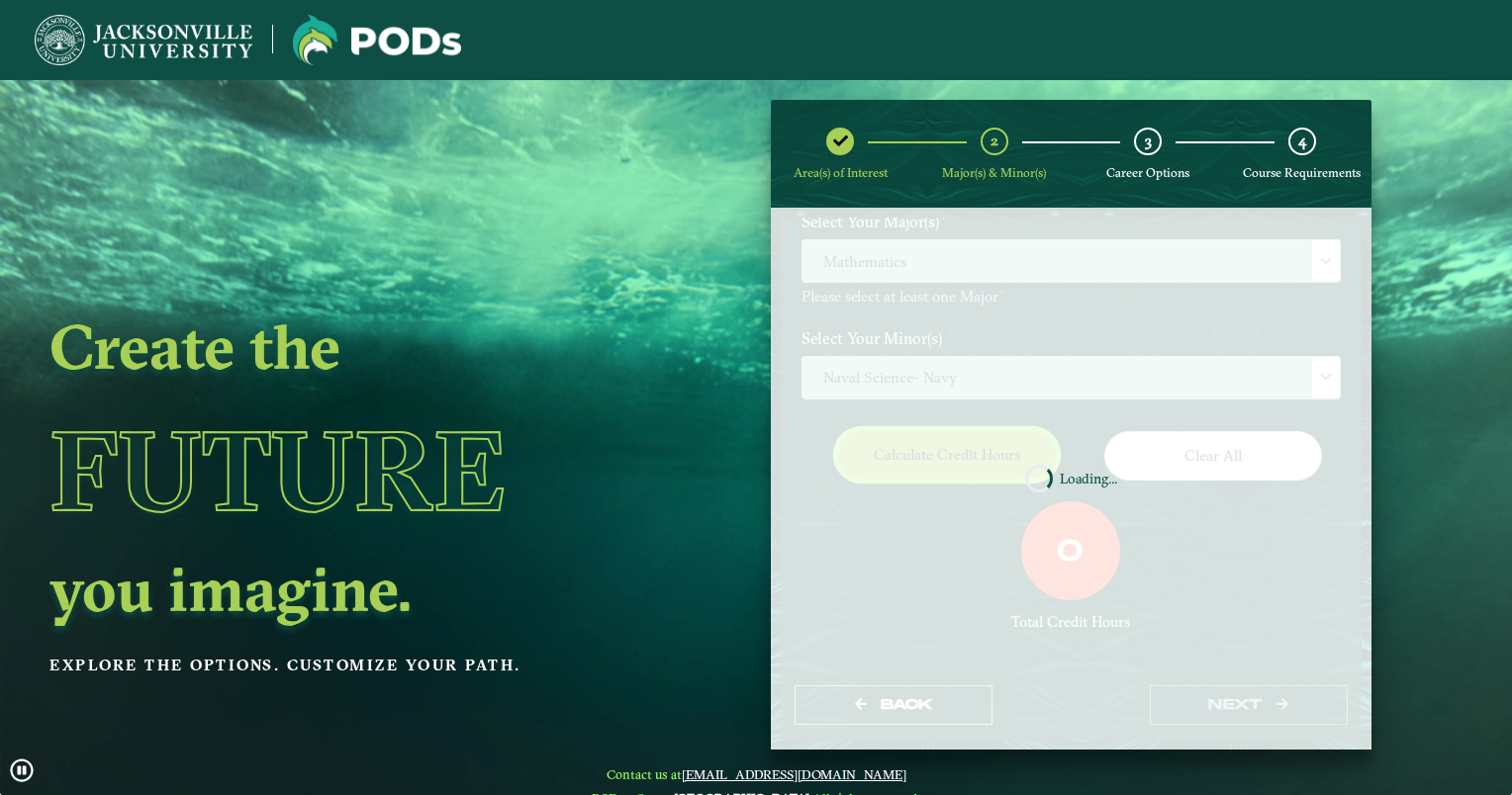
scroll to position [173, 0]
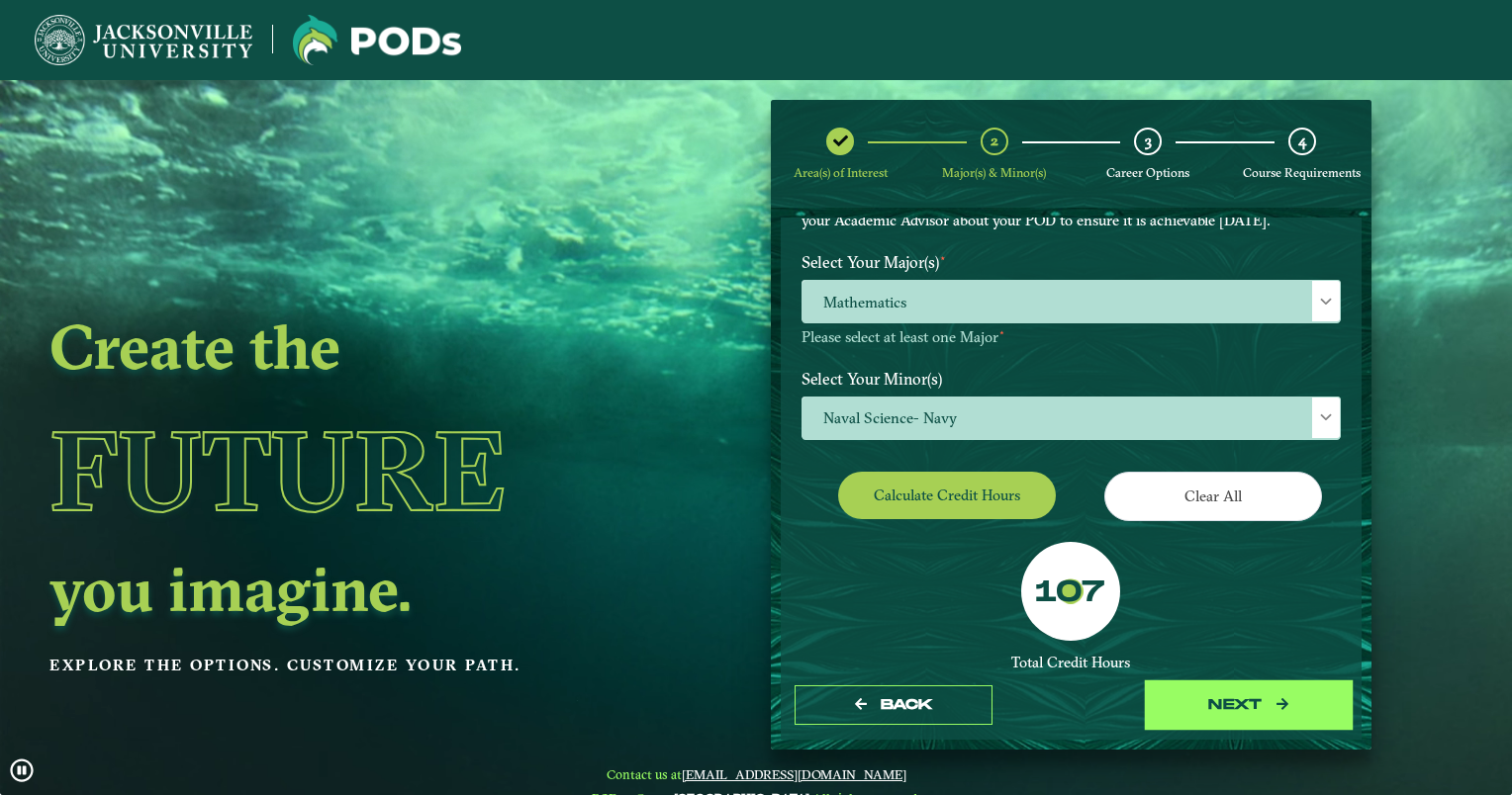
click at [1220, 707] on button "next" at bounding box center [1249, 706] width 198 height 41
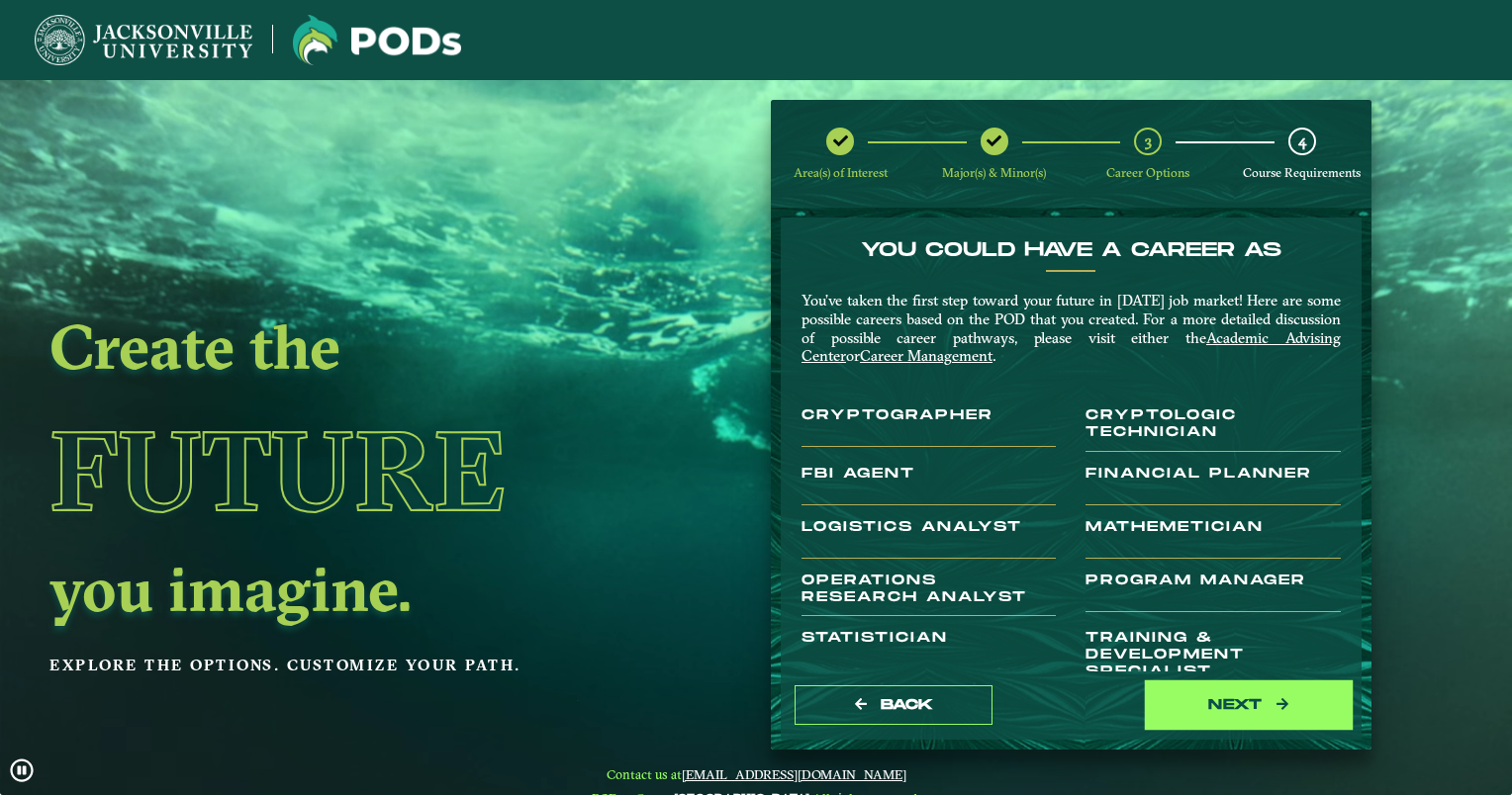
click at [1242, 711] on button "next" at bounding box center [1249, 706] width 198 height 41
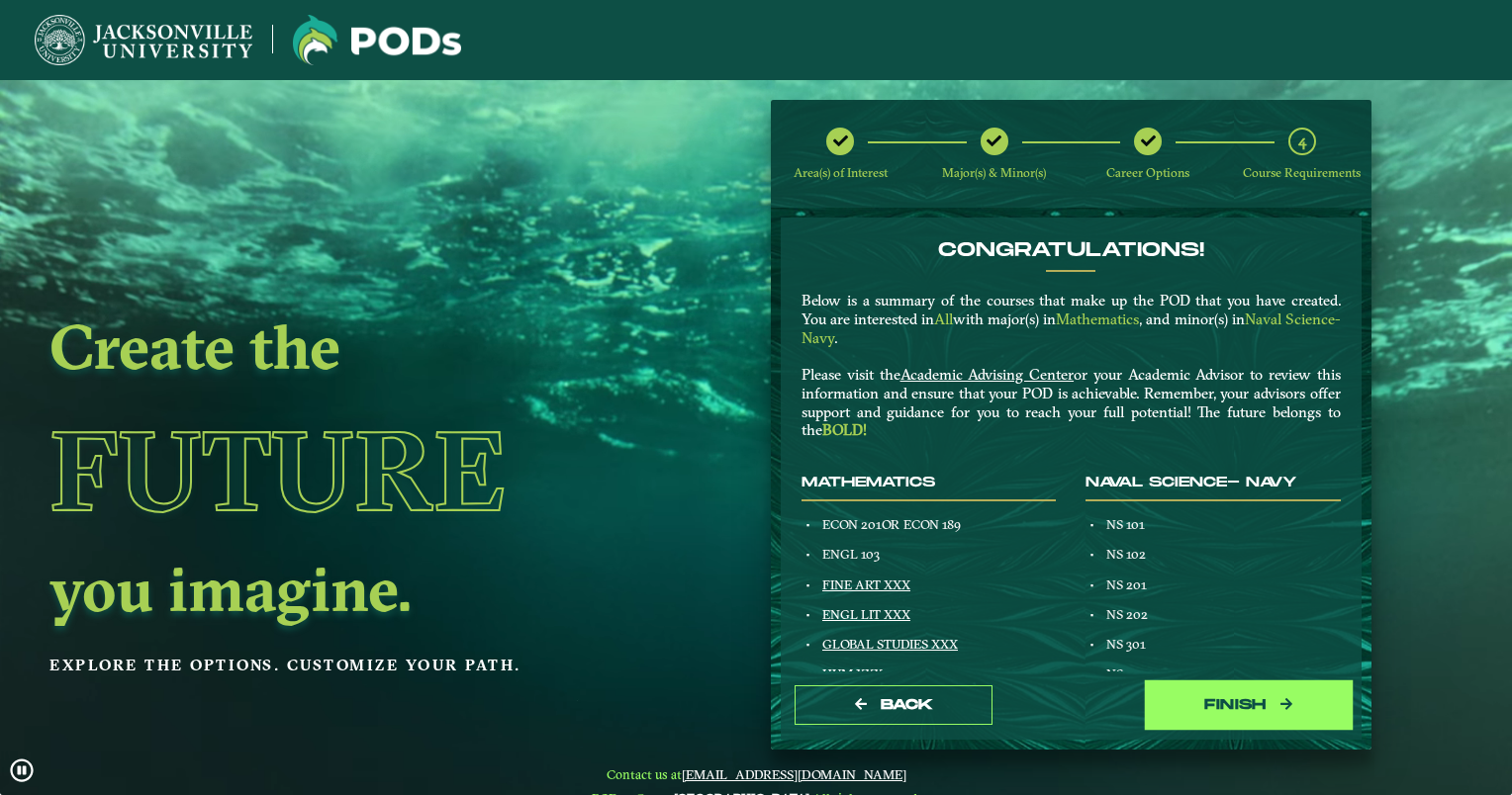
click at [1242, 711] on button "Finish" at bounding box center [1249, 706] width 198 height 41
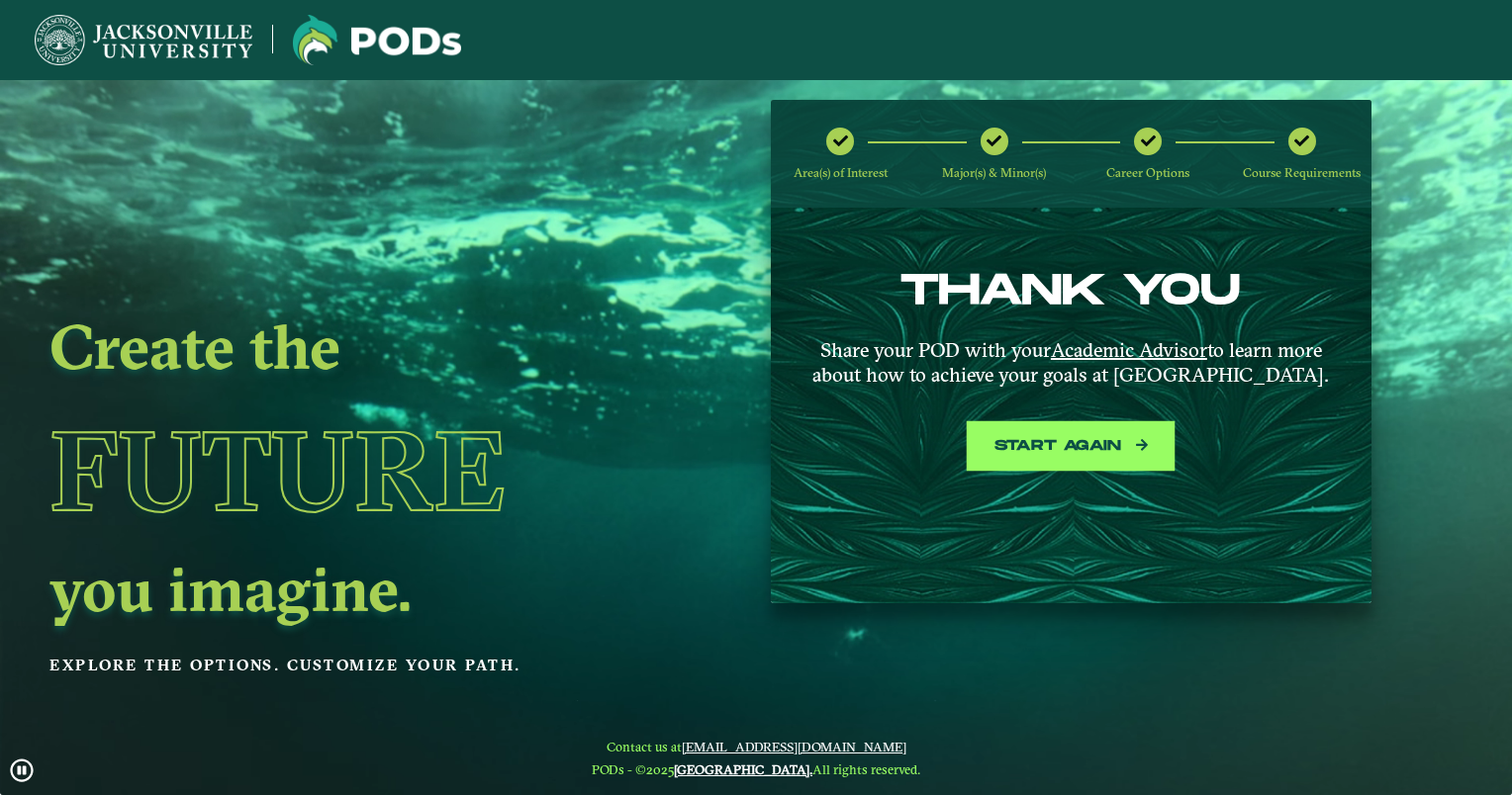
click at [1065, 452] on button "Start again" at bounding box center [1071, 446] width 198 height 41
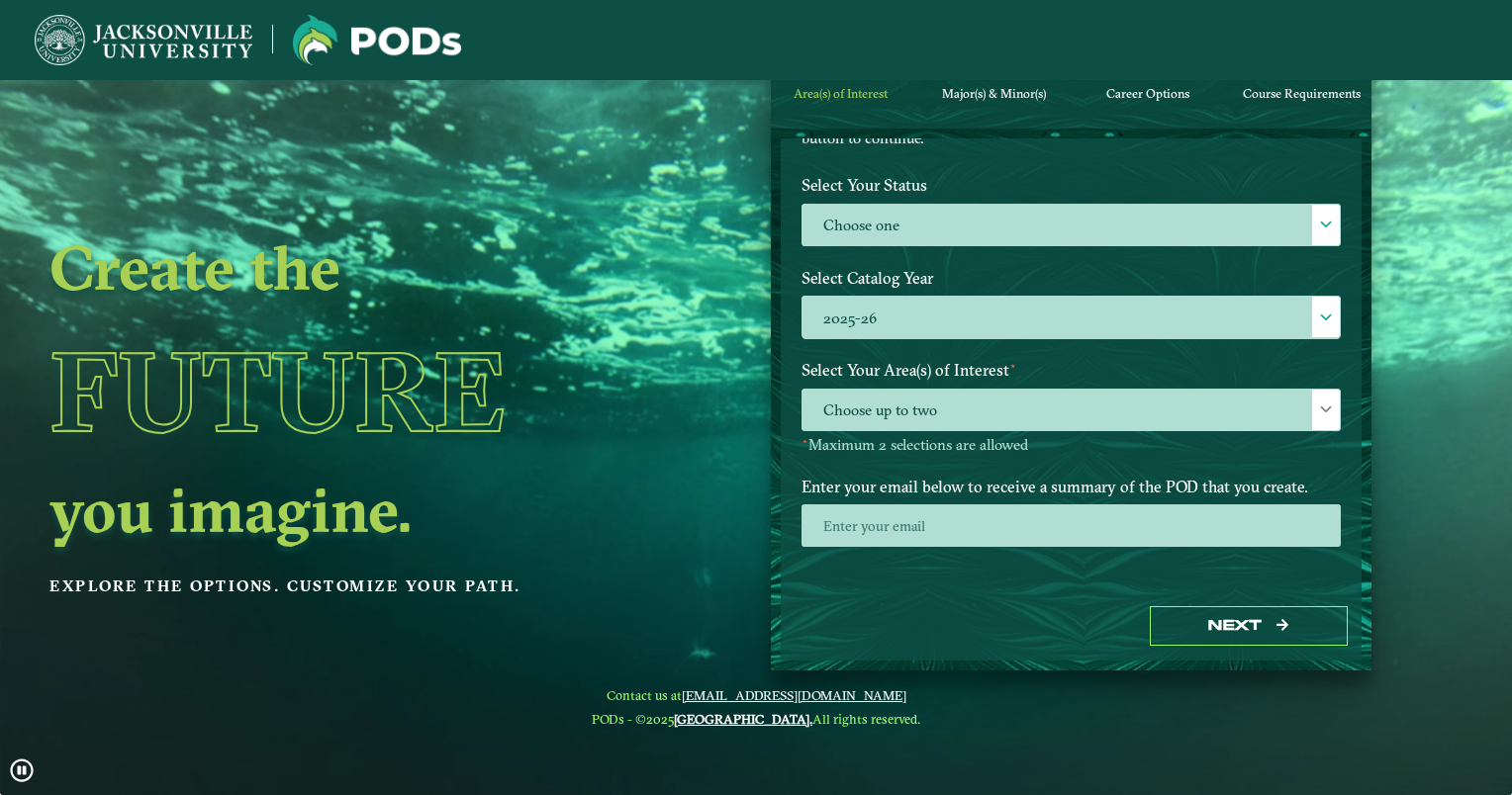
scroll to position [0, 0]
